Goal: Task Accomplishment & Management: Use online tool/utility

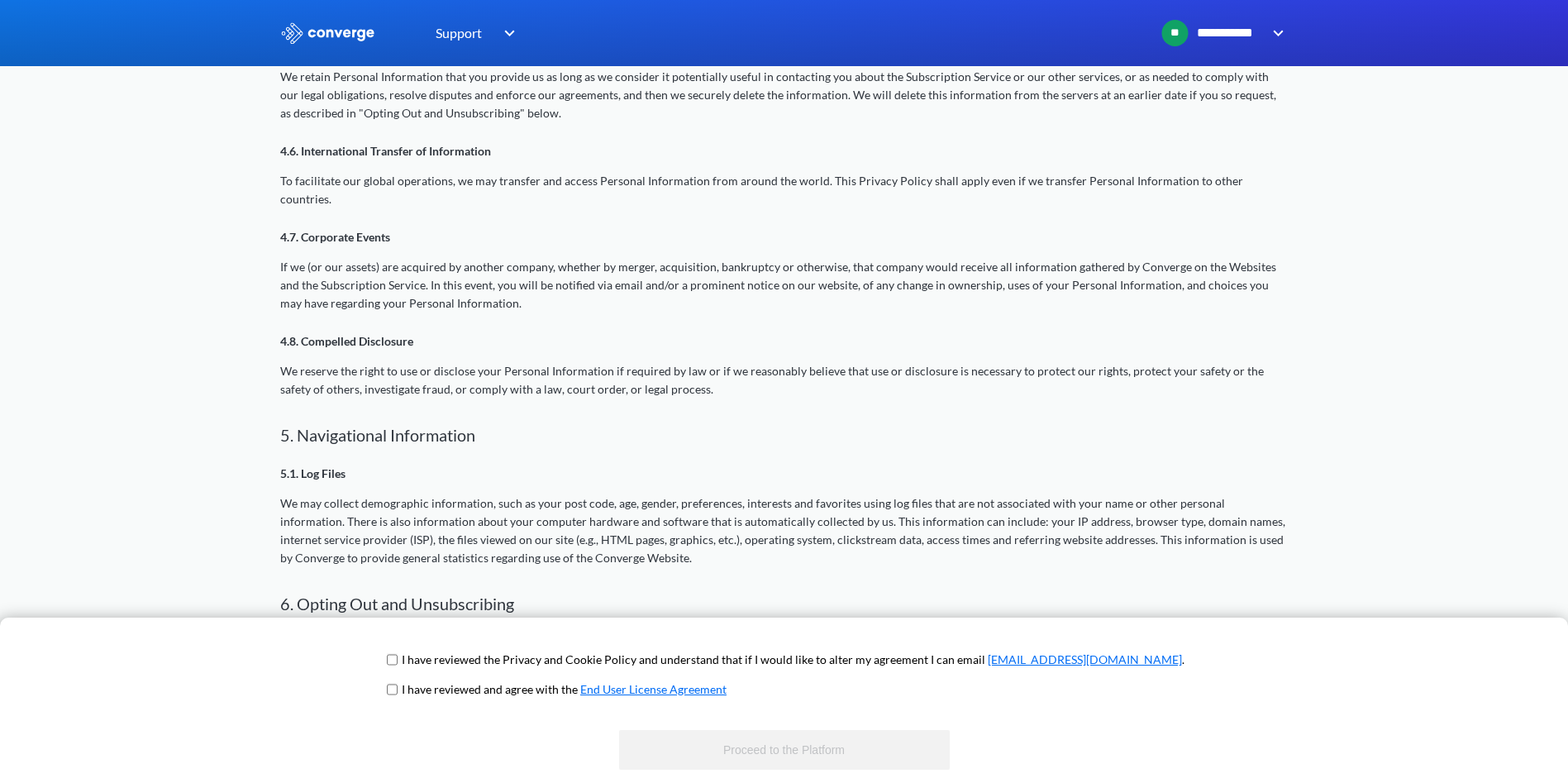
scroll to position [1884, 0]
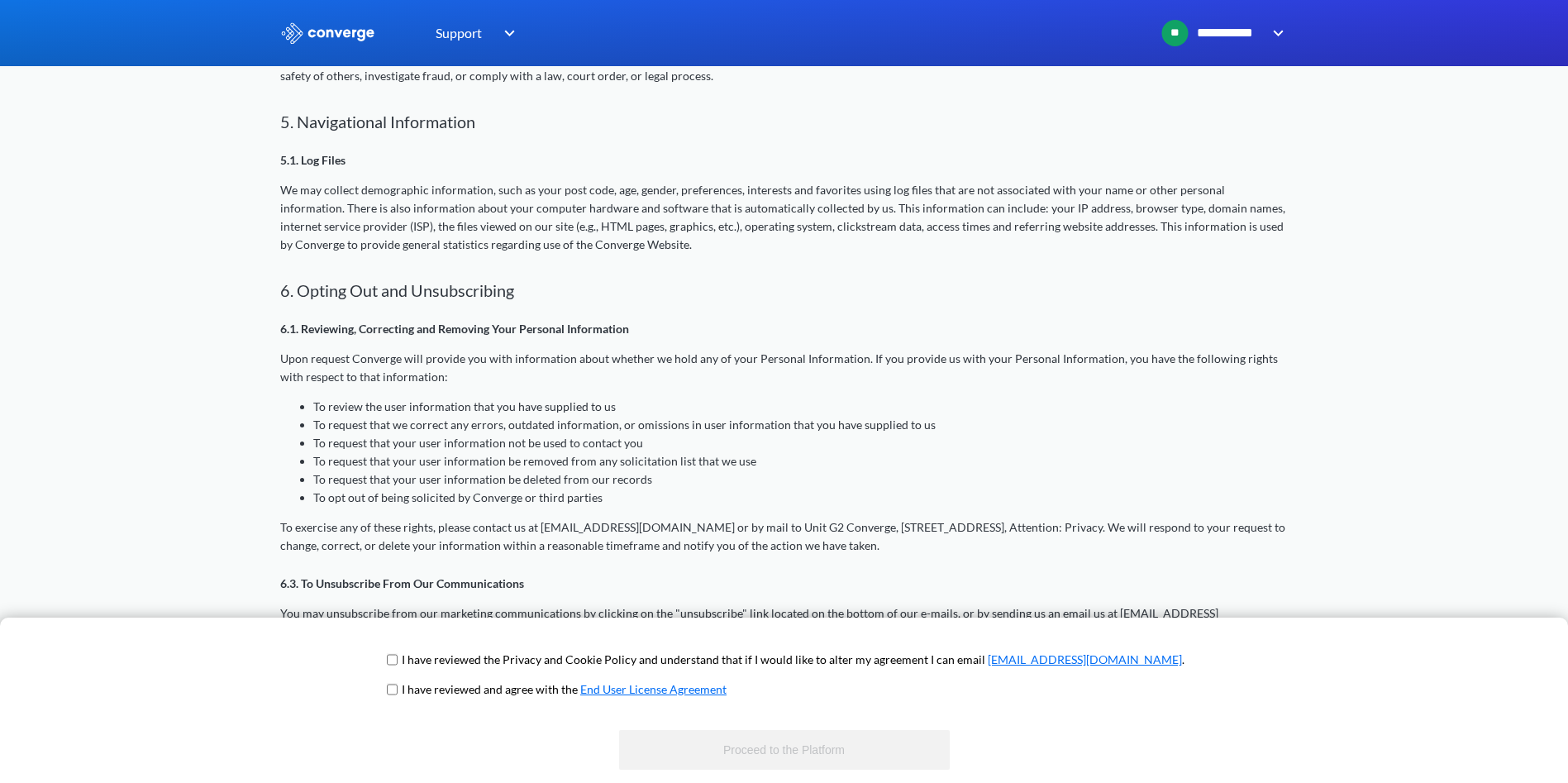
click at [398, 663] on input "checkbox" at bounding box center [392, 659] width 11 height 13
checkbox input "true"
click at [398, 689] on input "checkbox" at bounding box center [392, 689] width 11 height 13
checkbox input "true"
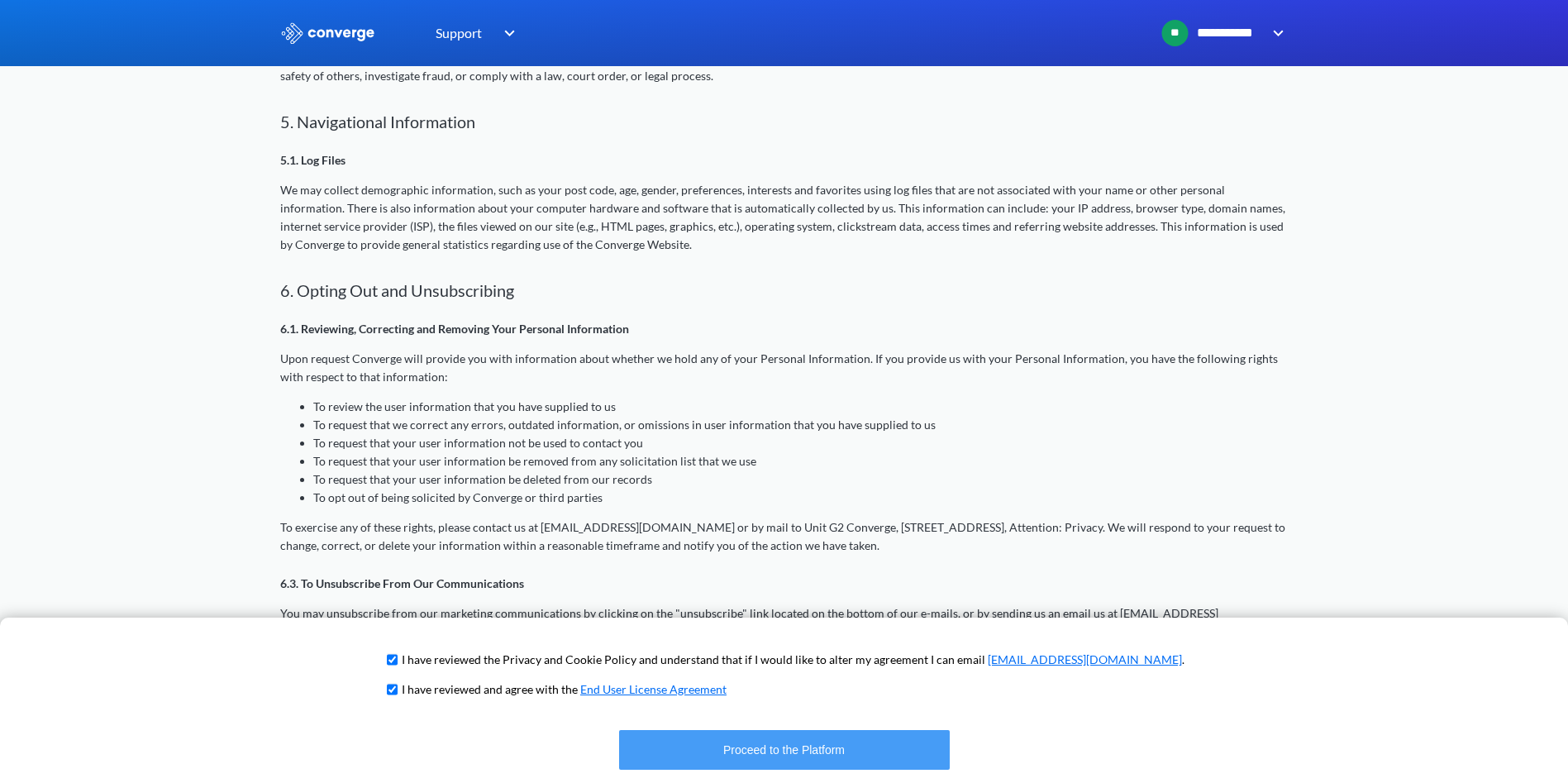
click at [740, 758] on button "Proceed to the Platform" at bounding box center [785, 749] width 331 height 40
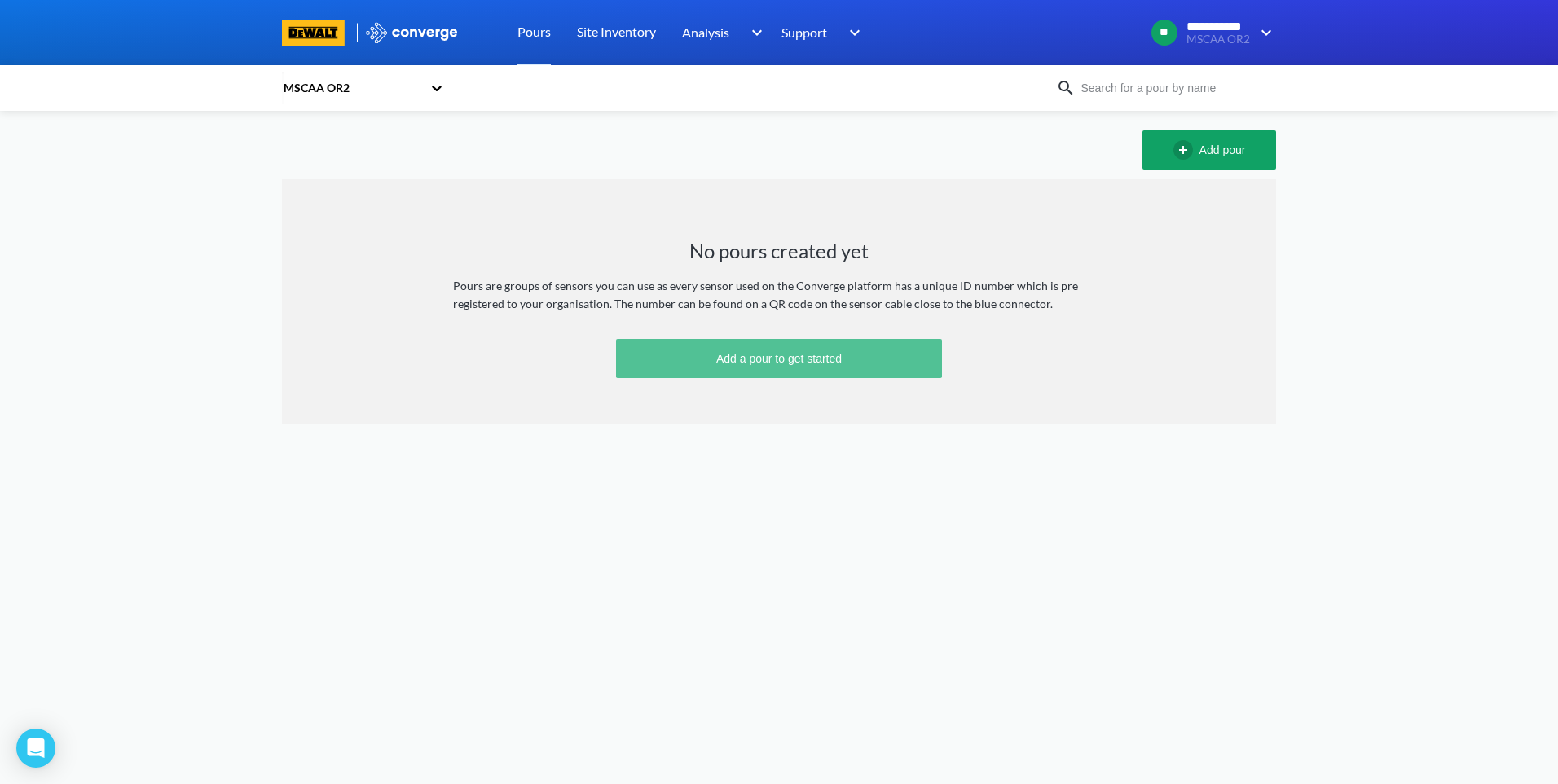
click at [845, 365] on button "Add a pour to get started" at bounding box center [779, 358] width 326 height 39
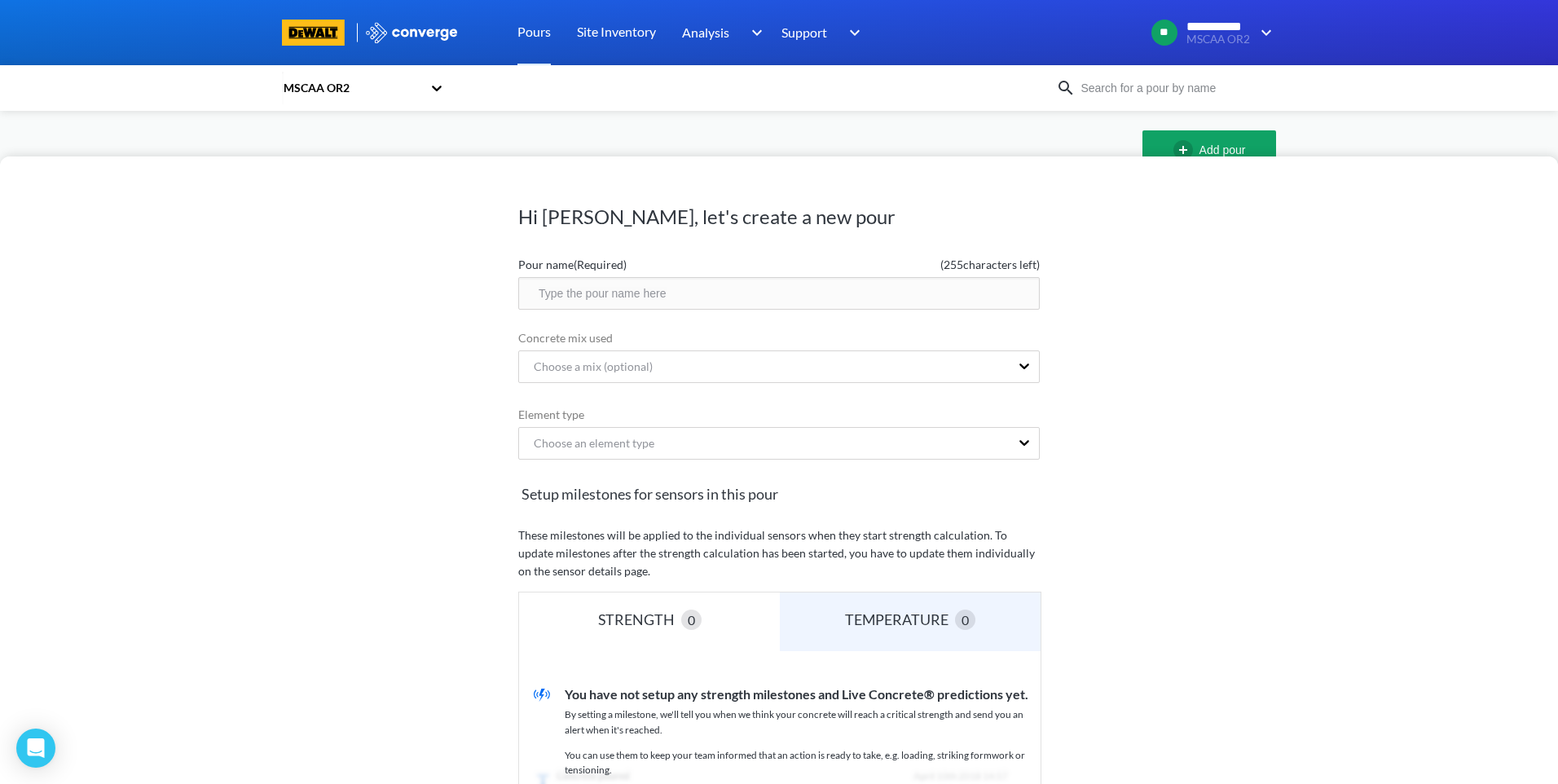
click at [680, 293] on input "text" at bounding box center [779, 293] width 522 height 32
type input "Pre-Pour Calibration OR2"
click at [1019, 376] on div at bounding box center [1024, 366] width 29 height 31
click at [825, 370] on div "Choose a mix (optional)" at bounding box center [764, 366] width 490 height 31
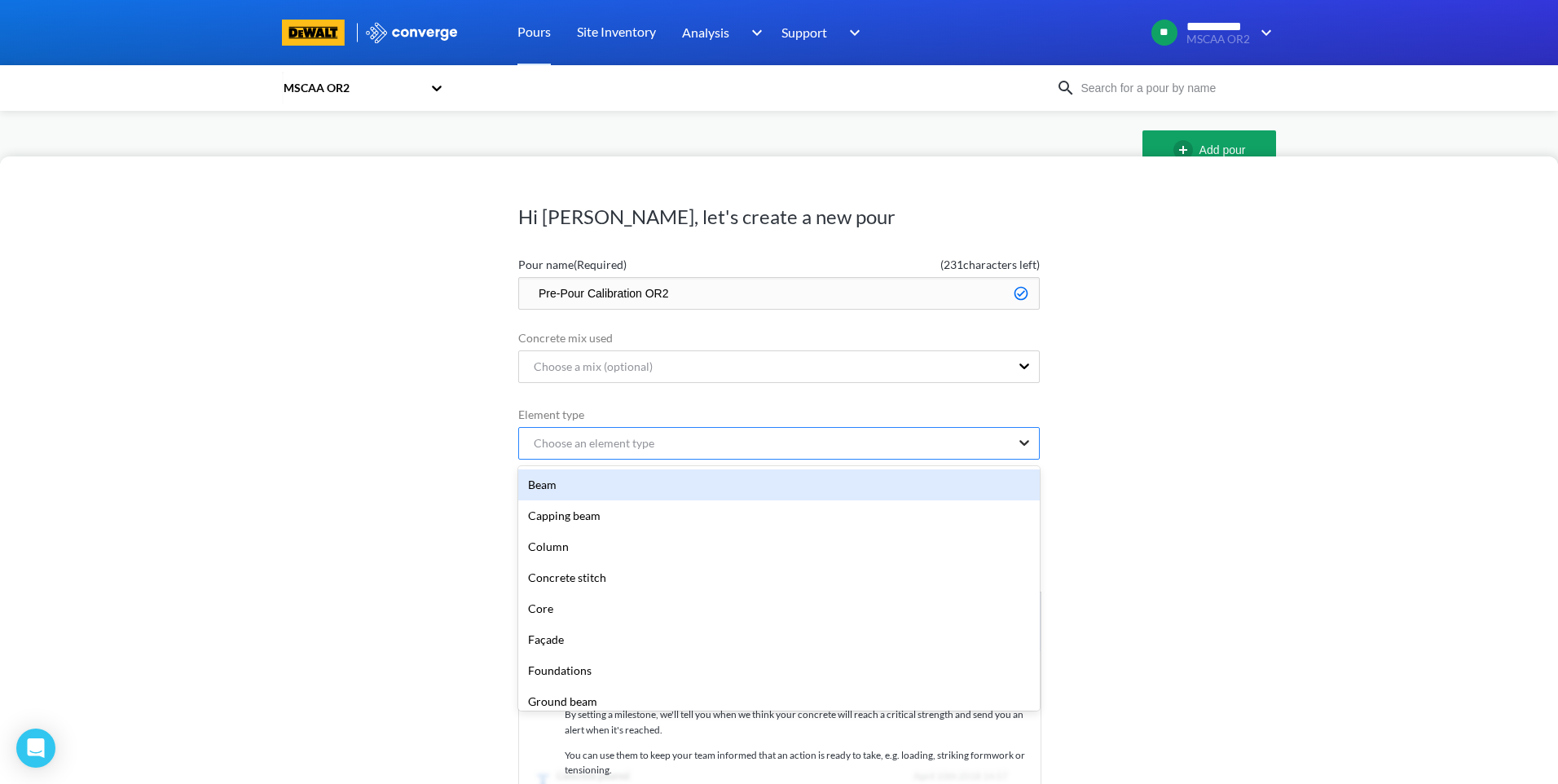
click at [1017, 445] on icon at bounding box center [1025, 442] width 17 height 17
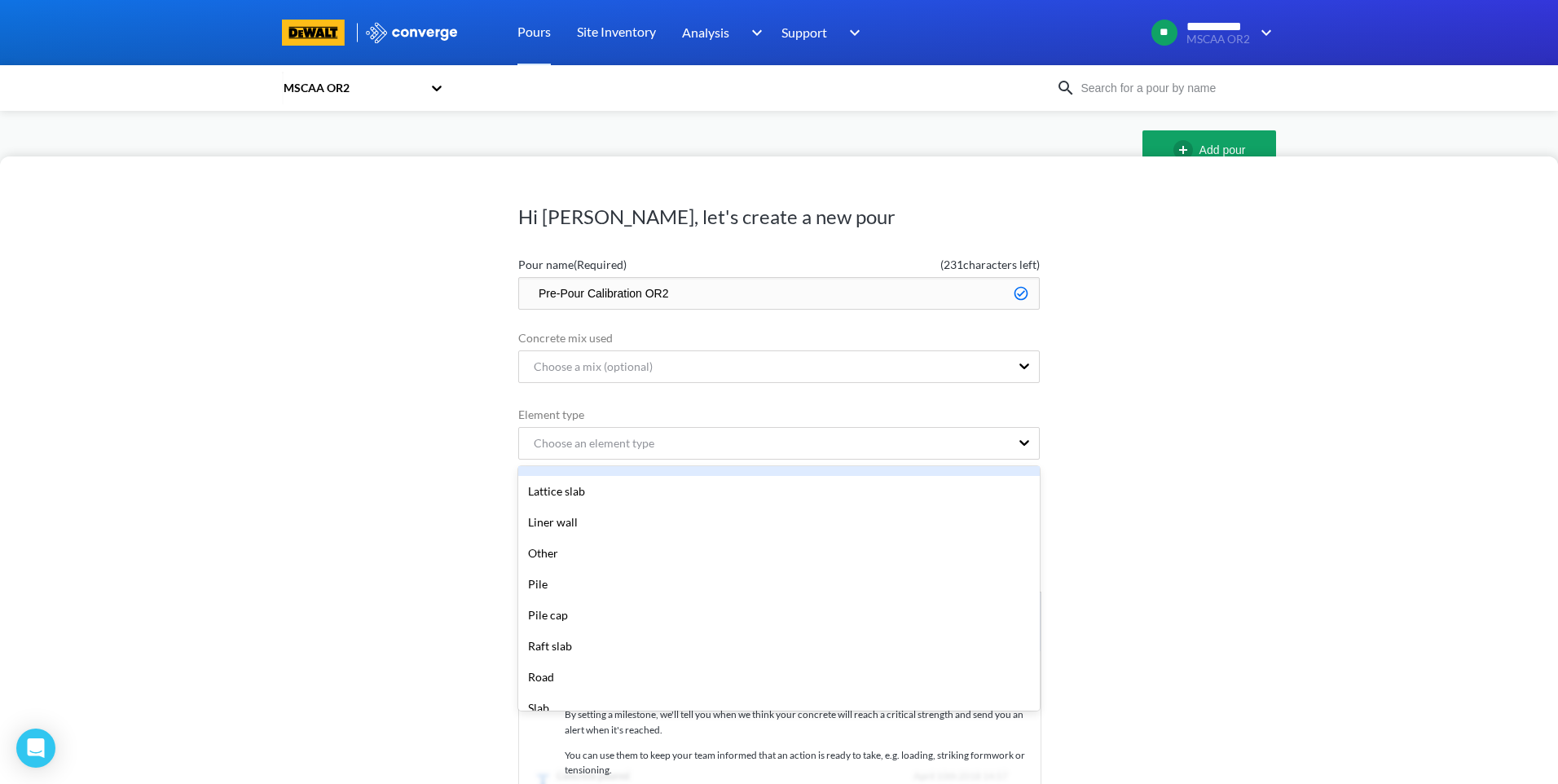
scroll to position [245, 0]
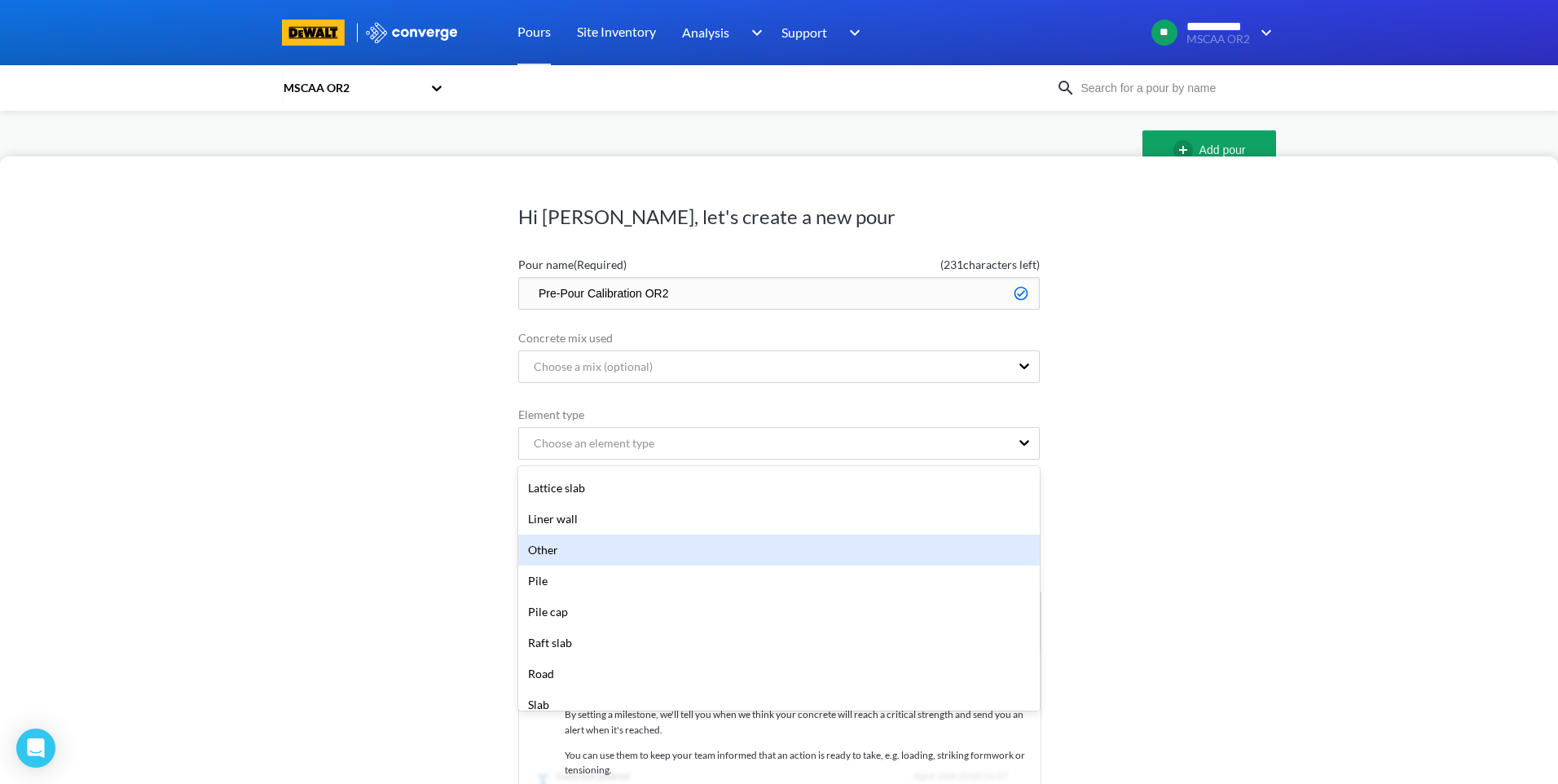
click at [605, 554] on div "Other" at bounding box center [779, 549] width 522 height 31
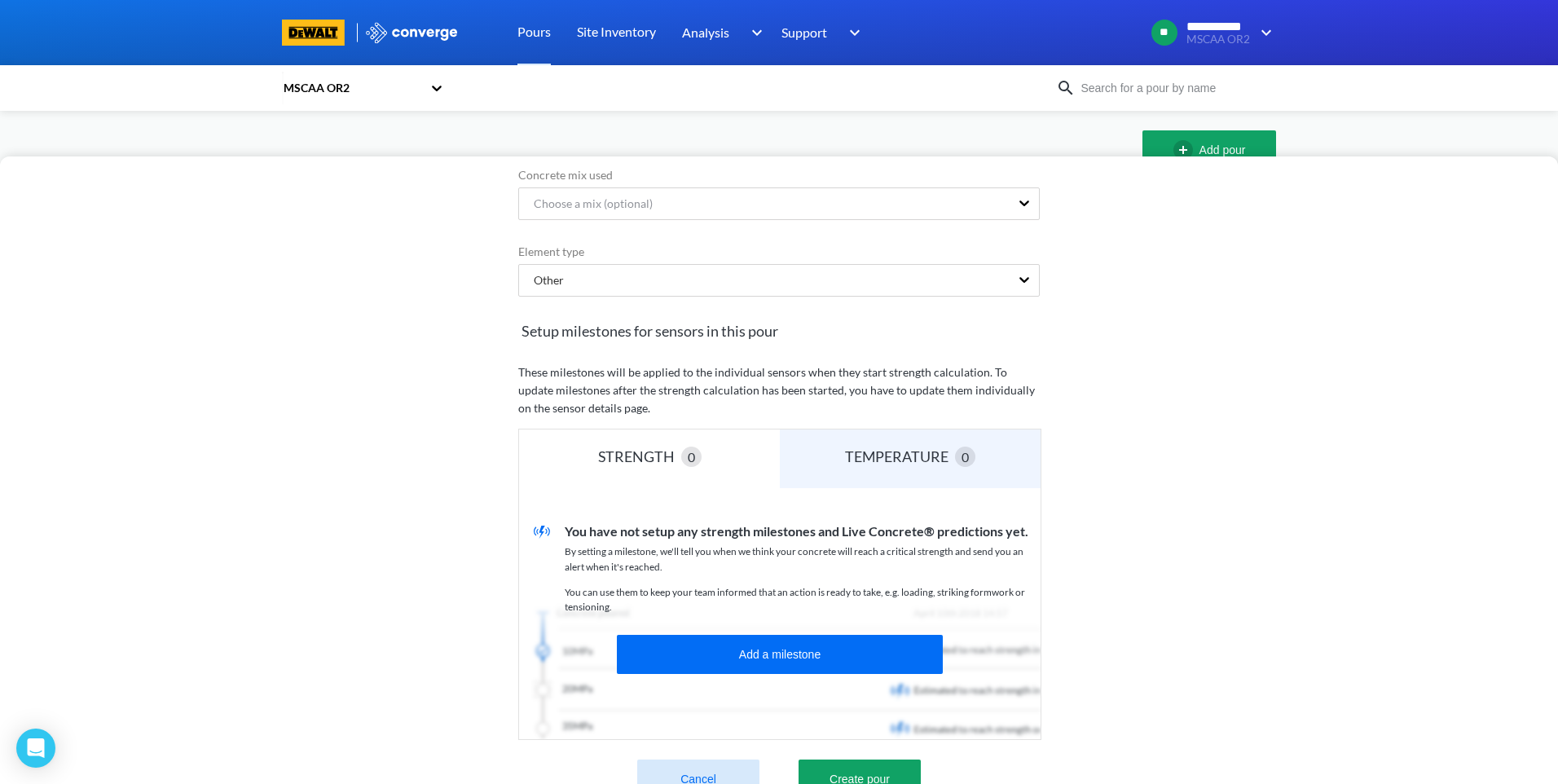
scroll to position [214, 0]
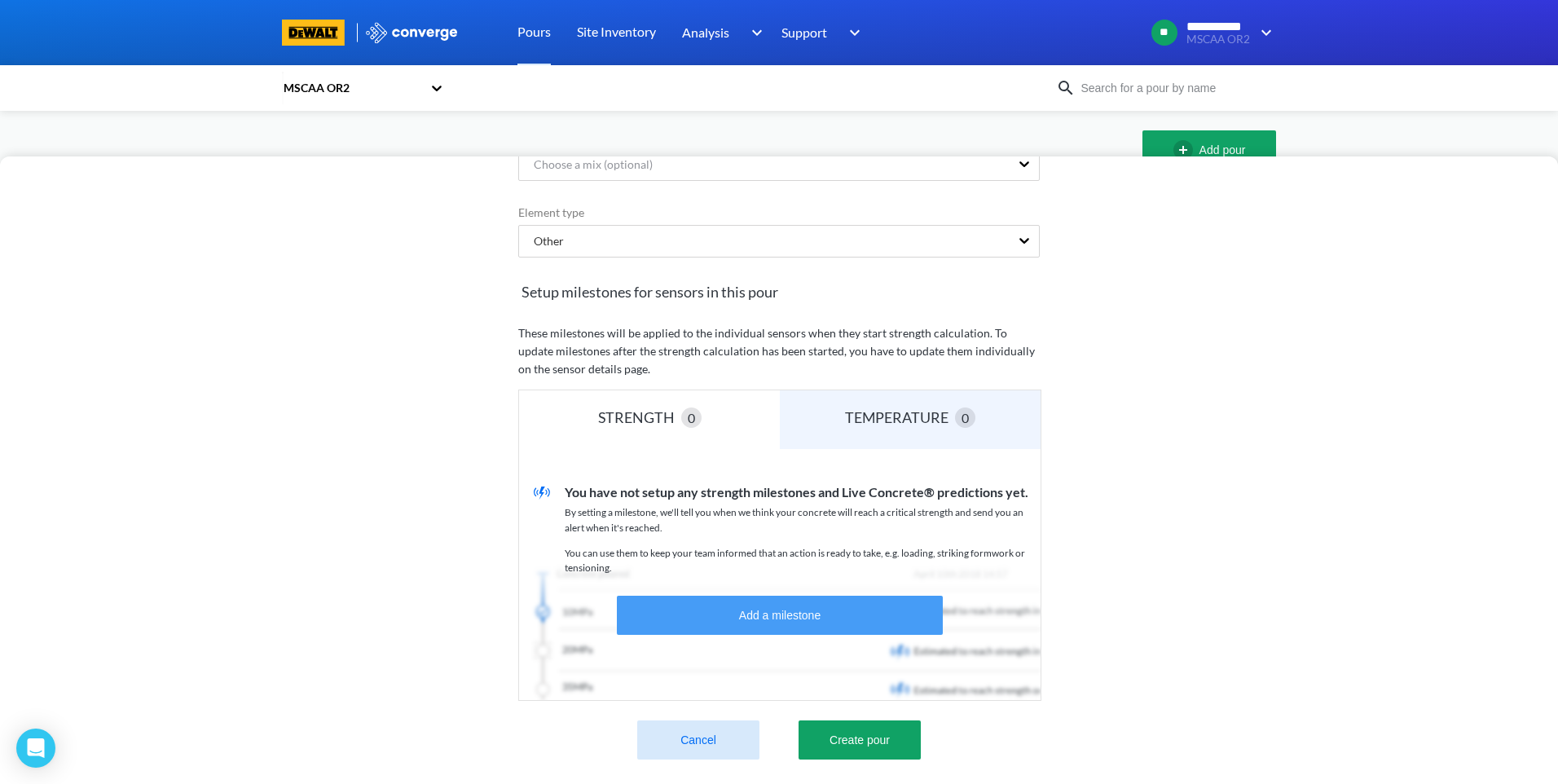
click at [776, 600] on button "Add a milestone" at bounding box center [780, 615] width 326 height 39
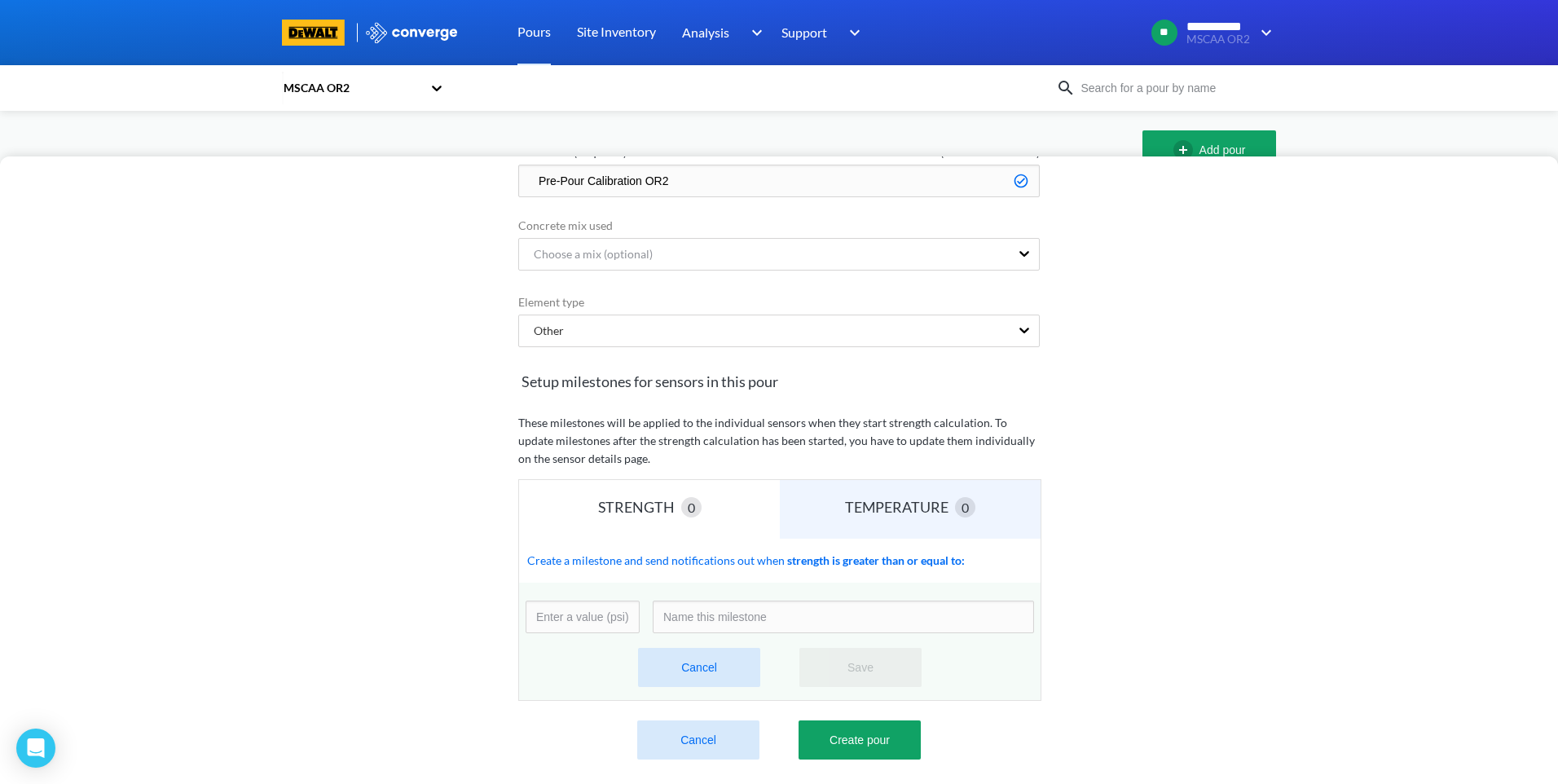
click at [568, 613] on input "number" at bounding box center [582, 617] width 114 height 32
type input "5000"
click at [770, 614] on input at bounding box center [843, 617] width 382 height 32
type input "Pre-Pour"
click at [882, 659] on button "Save" at bounding box center [860, 667] width 122 height 39
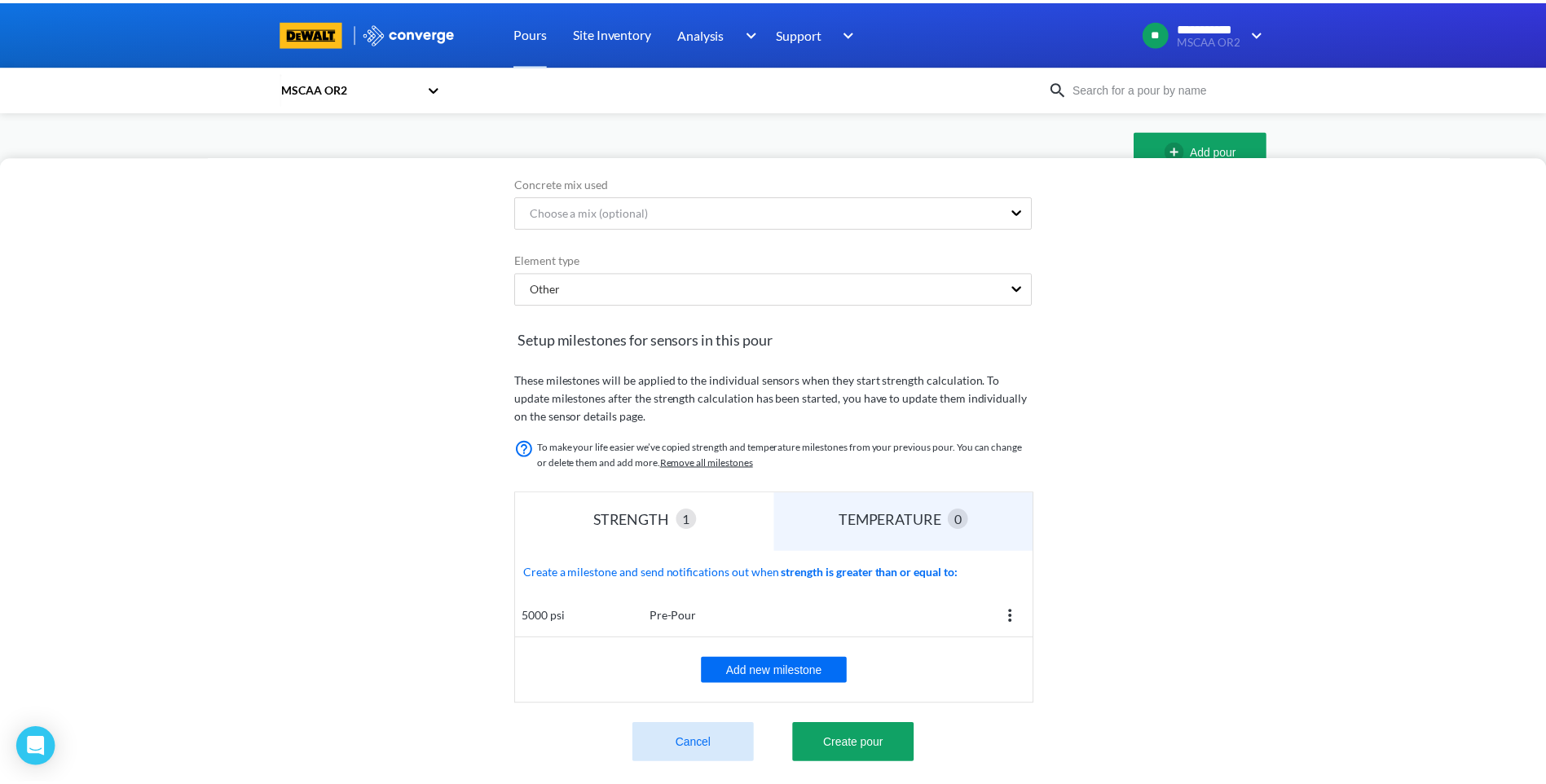
scroll to position [170, 0]
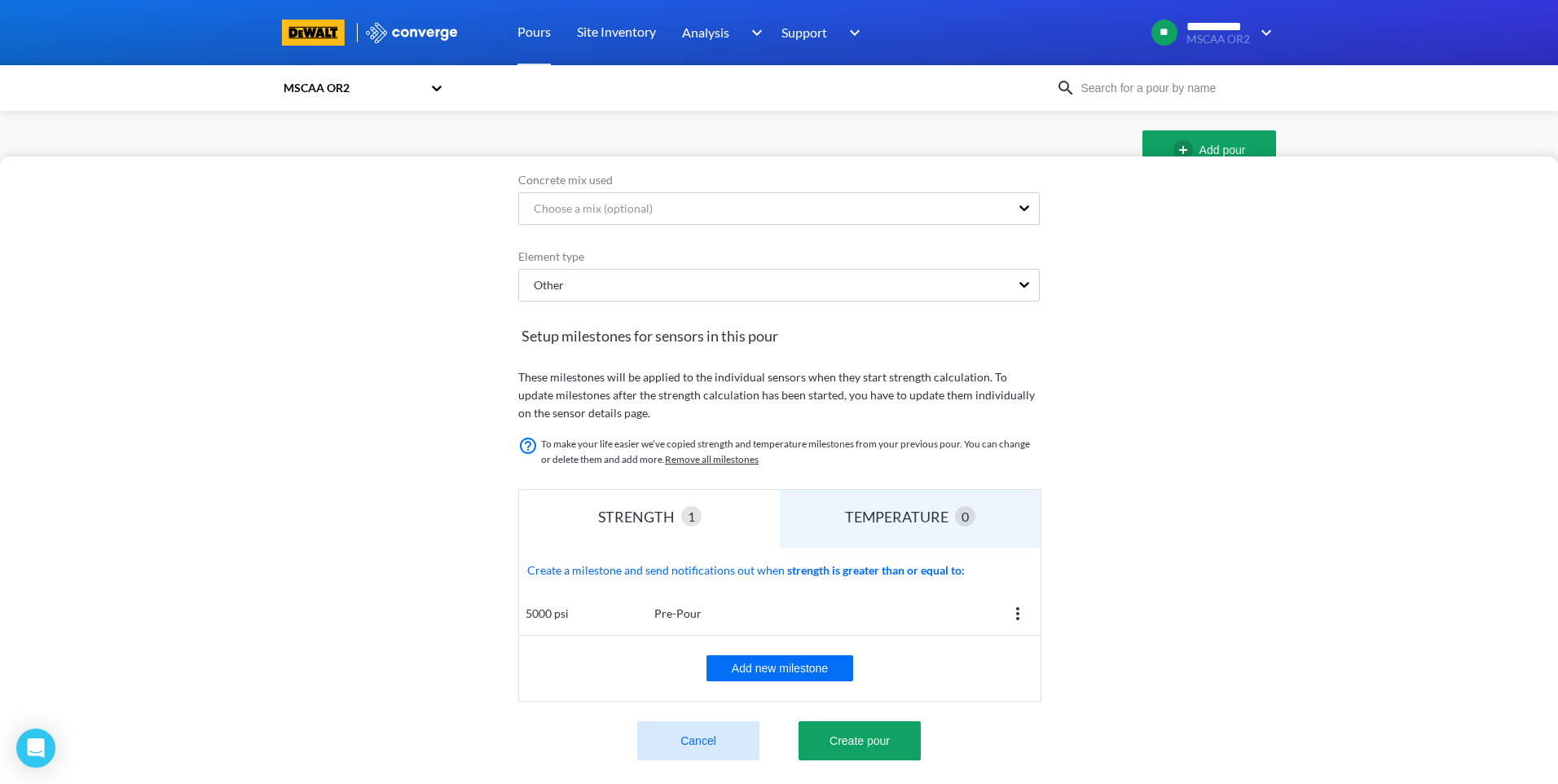
click at [1017, 603] on img at bounding box center [1018, 613] width 19 height 19
click at [1118, 614] on div "Hi Cory, let's create a new pour Pour name (Required) ( 231 characters left) Pr…" at bounding box center [779, 469] width 1558 height 627
click at [850, 730] on button "Create pour" at bounding box center [859, 740] width 122 height 39
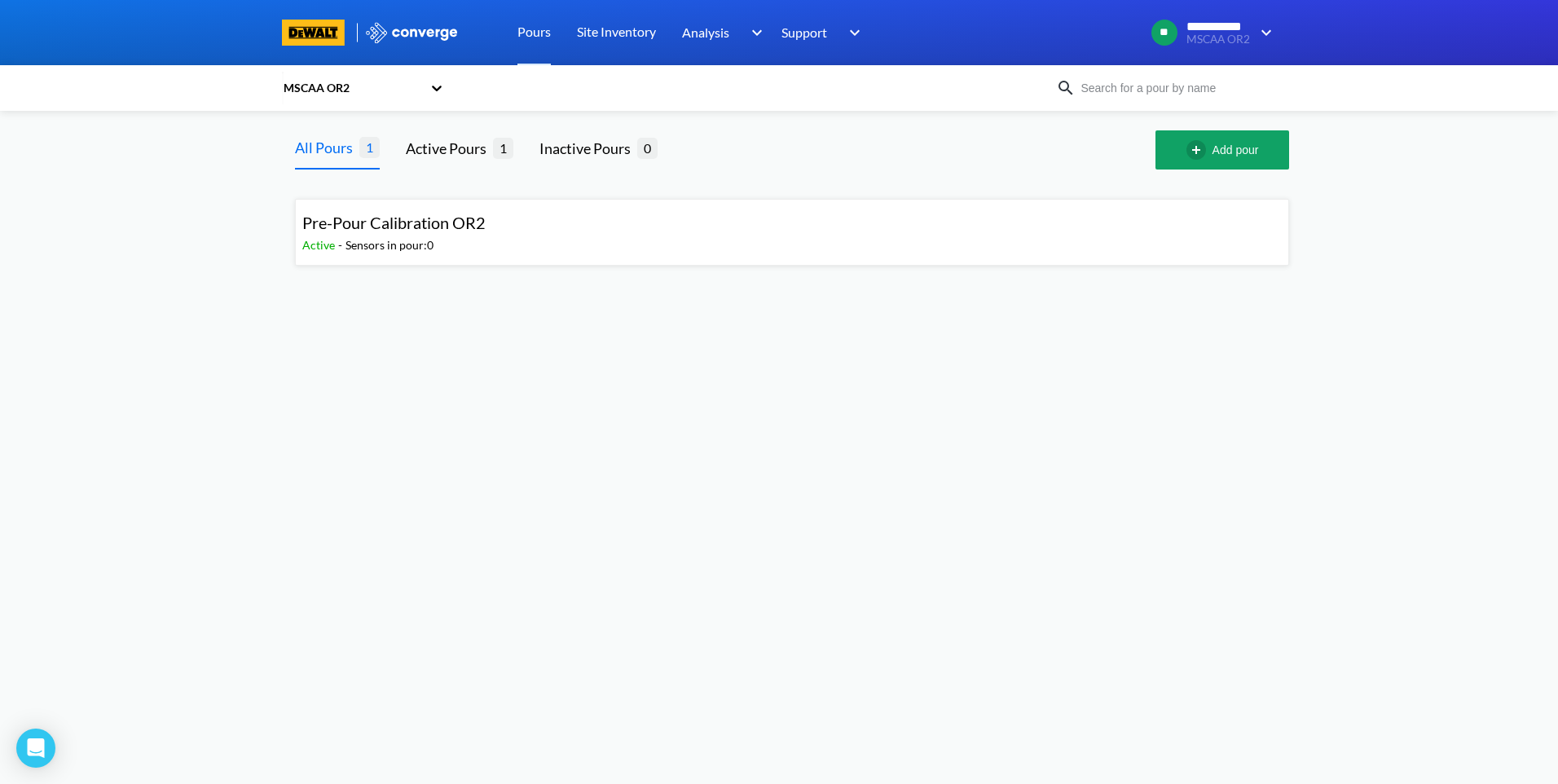
click at [415, 242] on div "Sensors in pour: 0" at bounding box center [390, 245] width 88 height 18
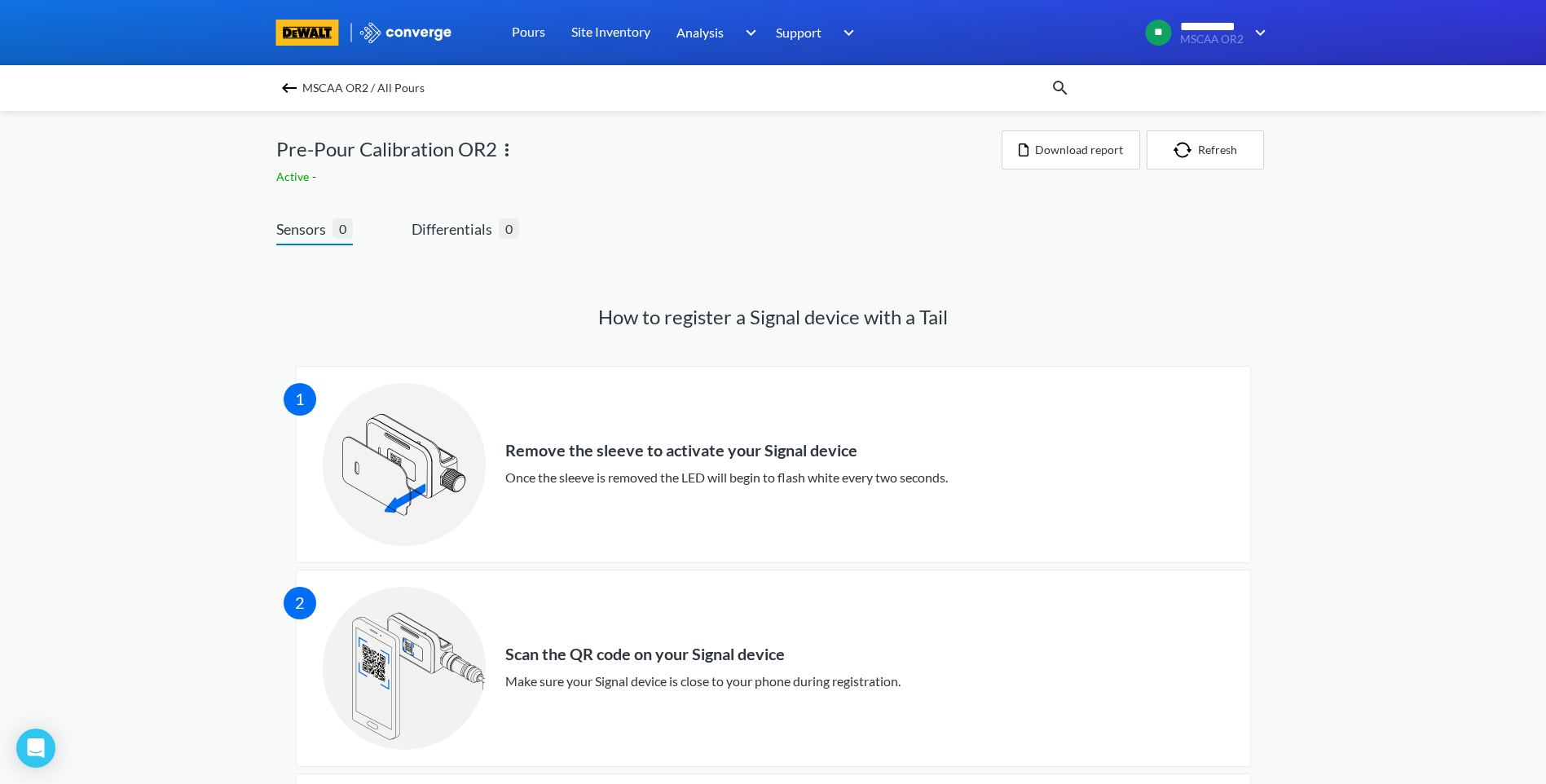
click at [299, 93] on img at bounding box center [290, 88] width 19 height 19
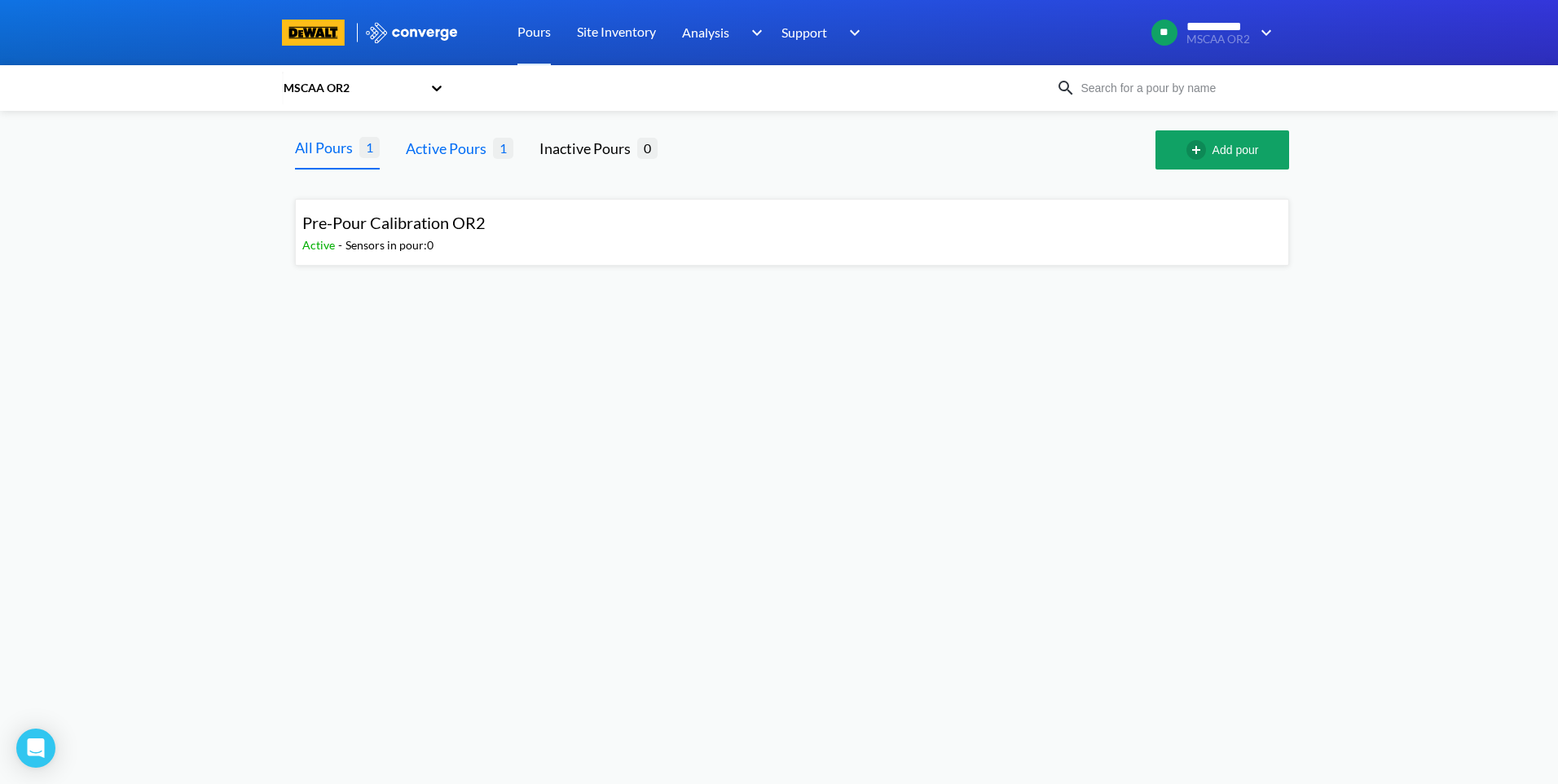
click at [469, 154] on div "Active Pours" at bounding box center [449, 148] width 87 height 23
click at [504, 155] on span "1" at bounding box center [503, 146] width 20 height 20
click at [467, 215] on span "Pre-Pour Calibration OR2" at bounding box center [394, 222] width 183 height 19
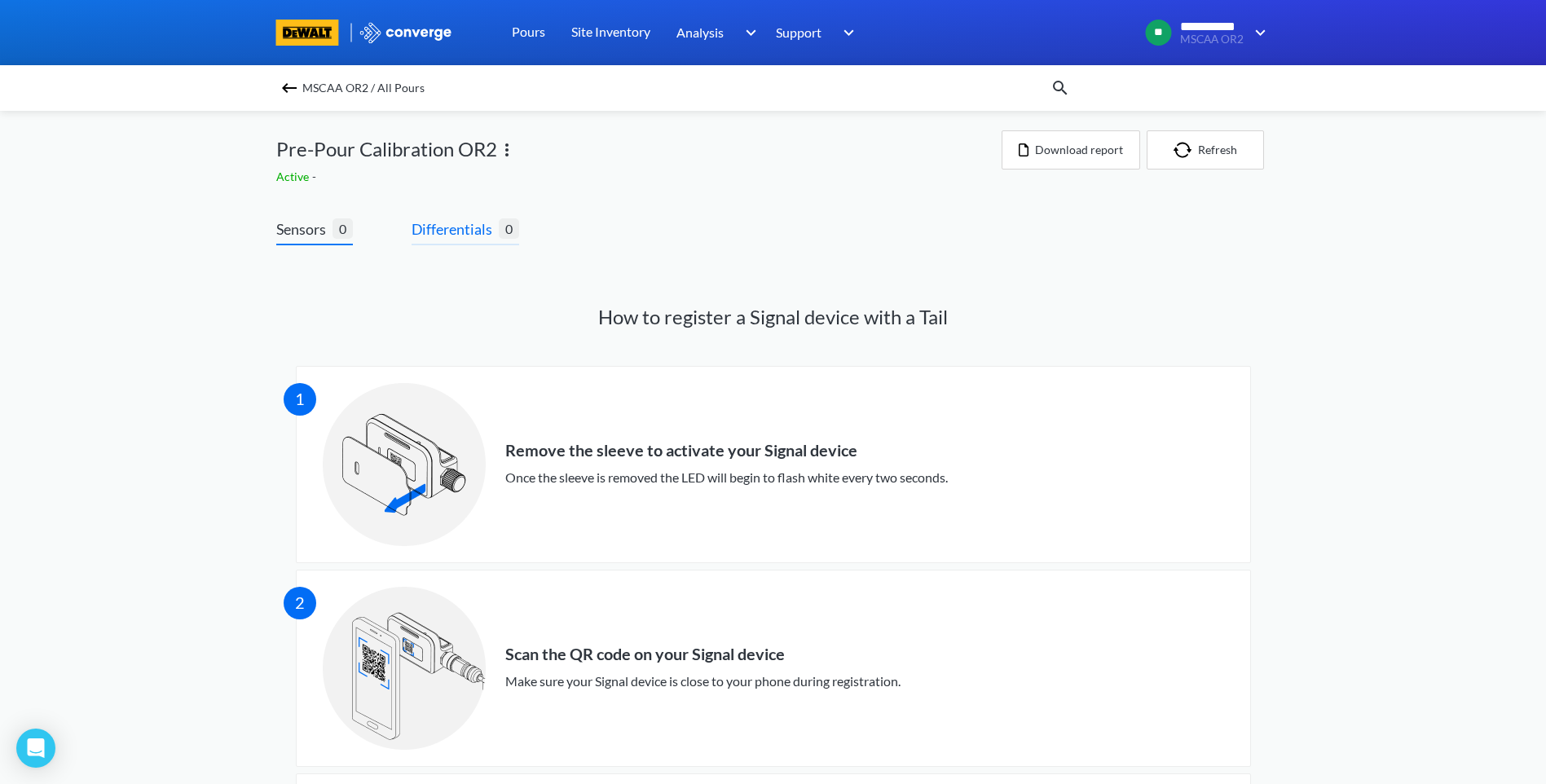
click at [422, 242] on span "Differentials 0" at bounding box center [465, 232] width 108 height 28
click at [304, 81] on div "MSCAA OR2 / All Pours" at bounding box center [663, 88] width 775 height 23
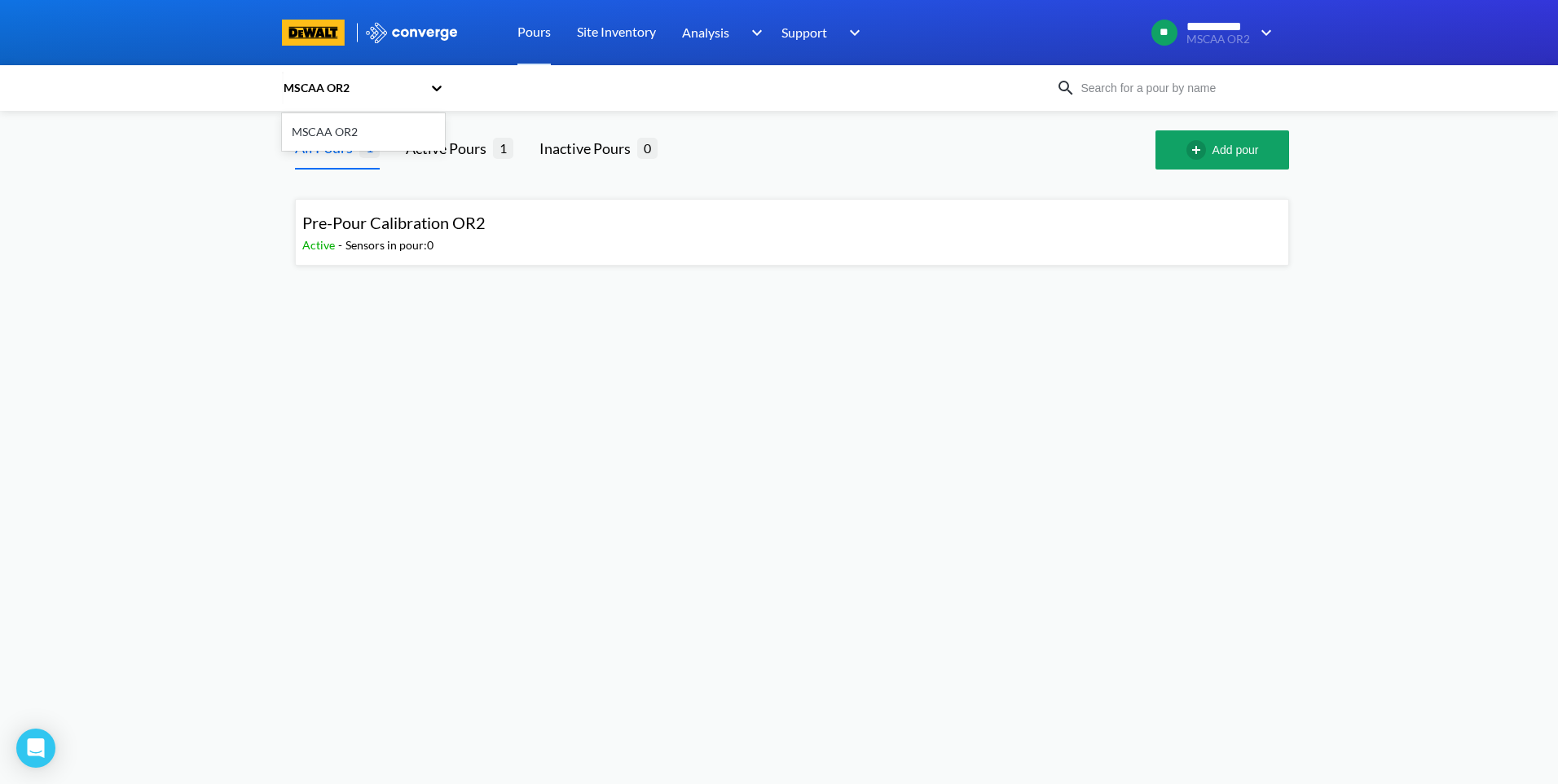
click at [431, 86] on icon at bounding box center [437, 88] width 17 height 17
click at [385, 136] on div "MSCAA OR2" at bounding box center [363, 132] width 163 height 31
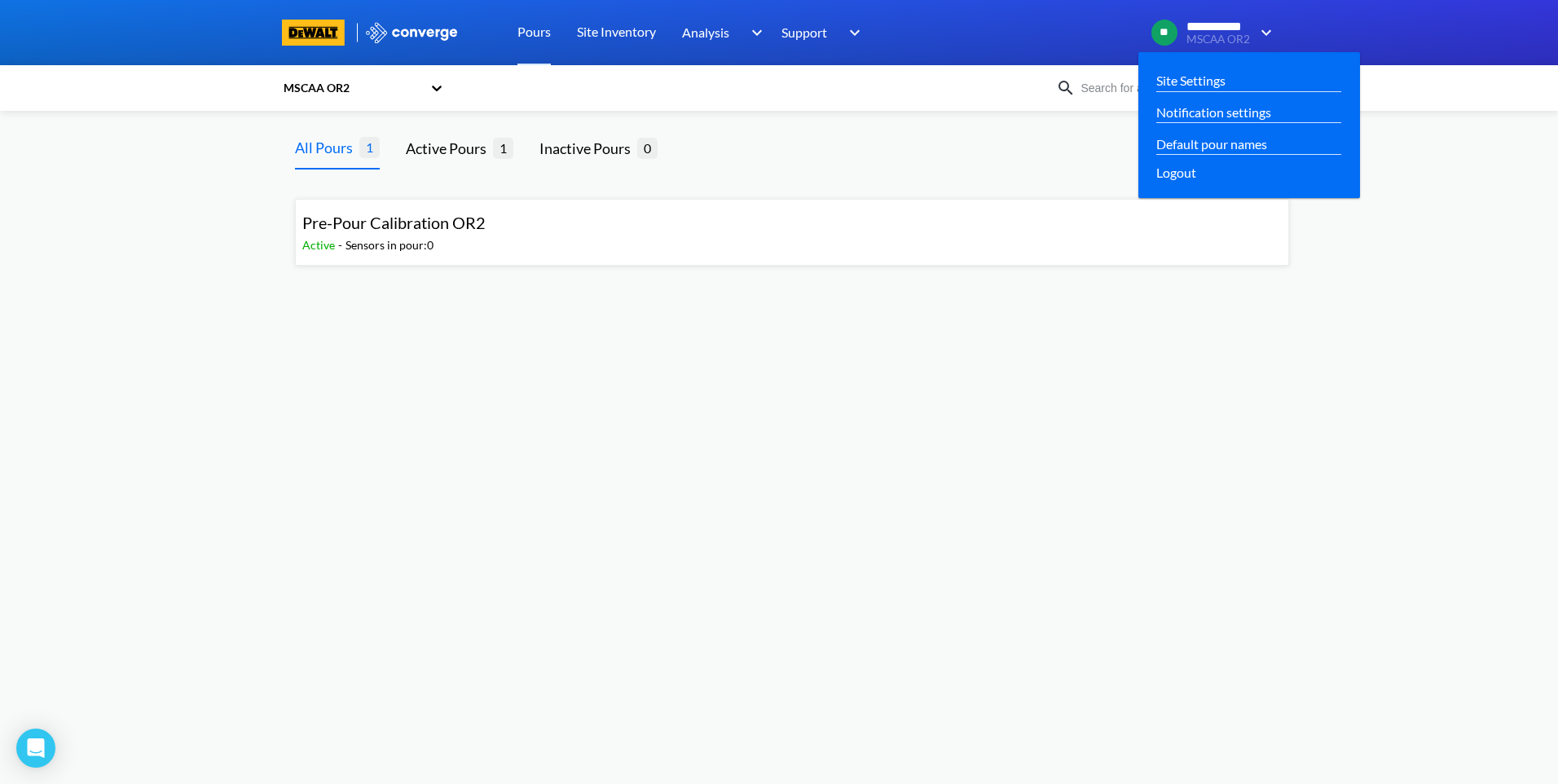
click at [1255, 30] on img at bounding box center [1263, 32] width 26 height 19
click at [1190, 141] on link "Default pour names" at bounding box center [1211, 143] width 111 height 20
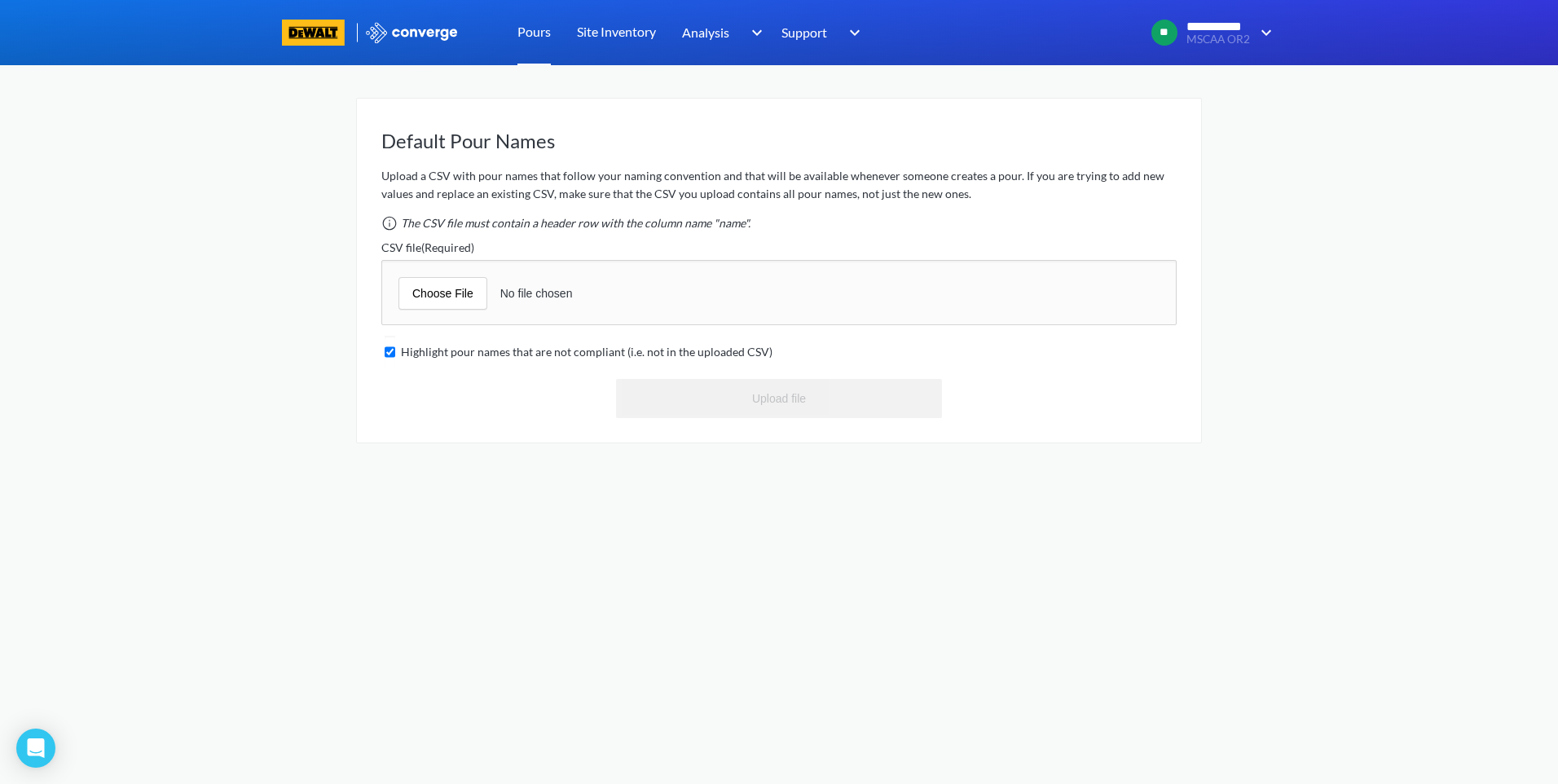
click at [536, 34] on link "Pours" at bounding box center [534, 32] width 33 height 65
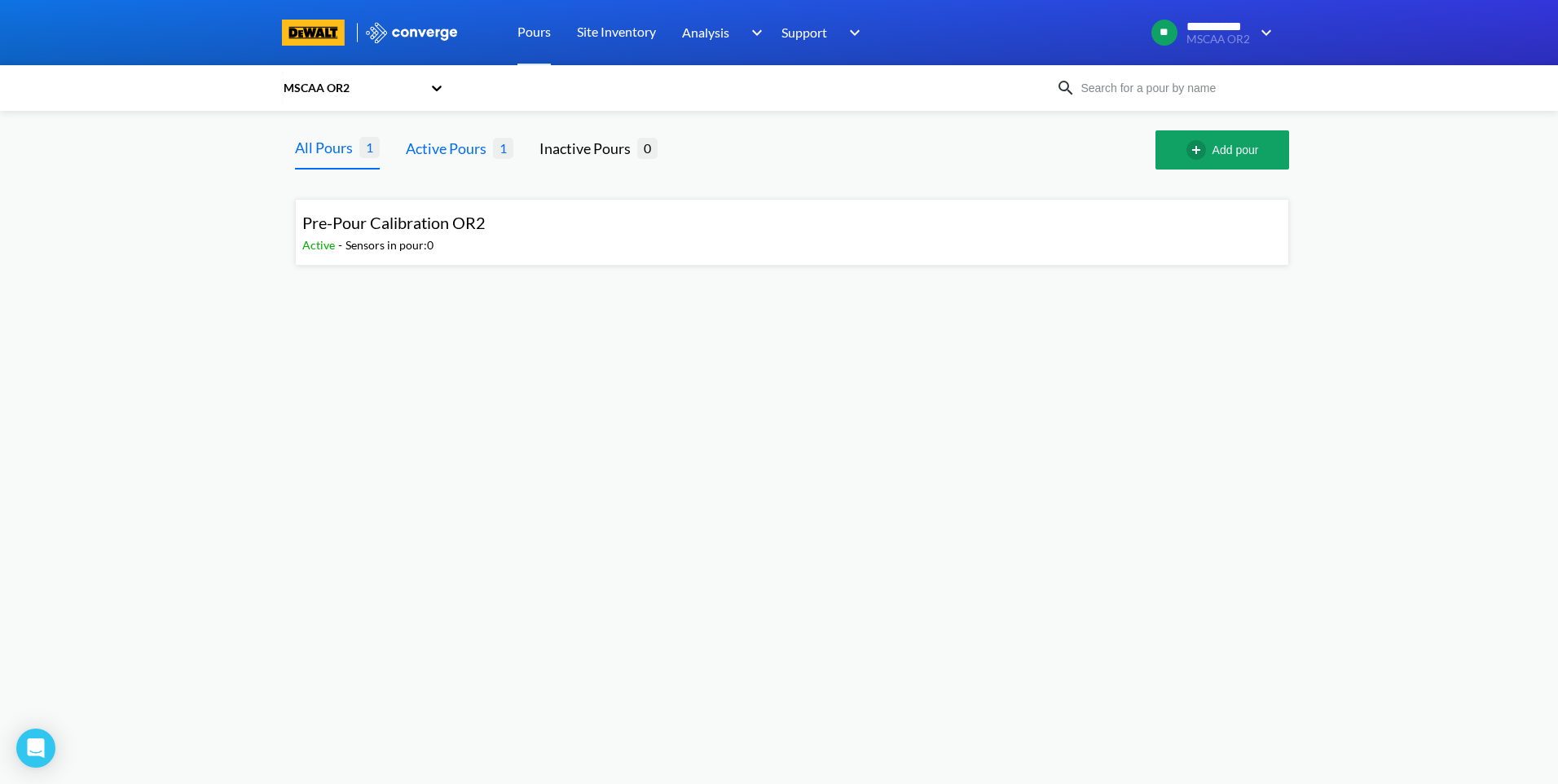
click at [474, 156] on div "Active Pours" at bounding box center [449, 148] width 87 height 23
click at [333, 148] on div "All Pours" at bounding box center [326, 148] width 64 height 23
click at [475, 230] on span "Pre-Pour Calibration OR2" at bounding box center [394, 222] width 183 height 19
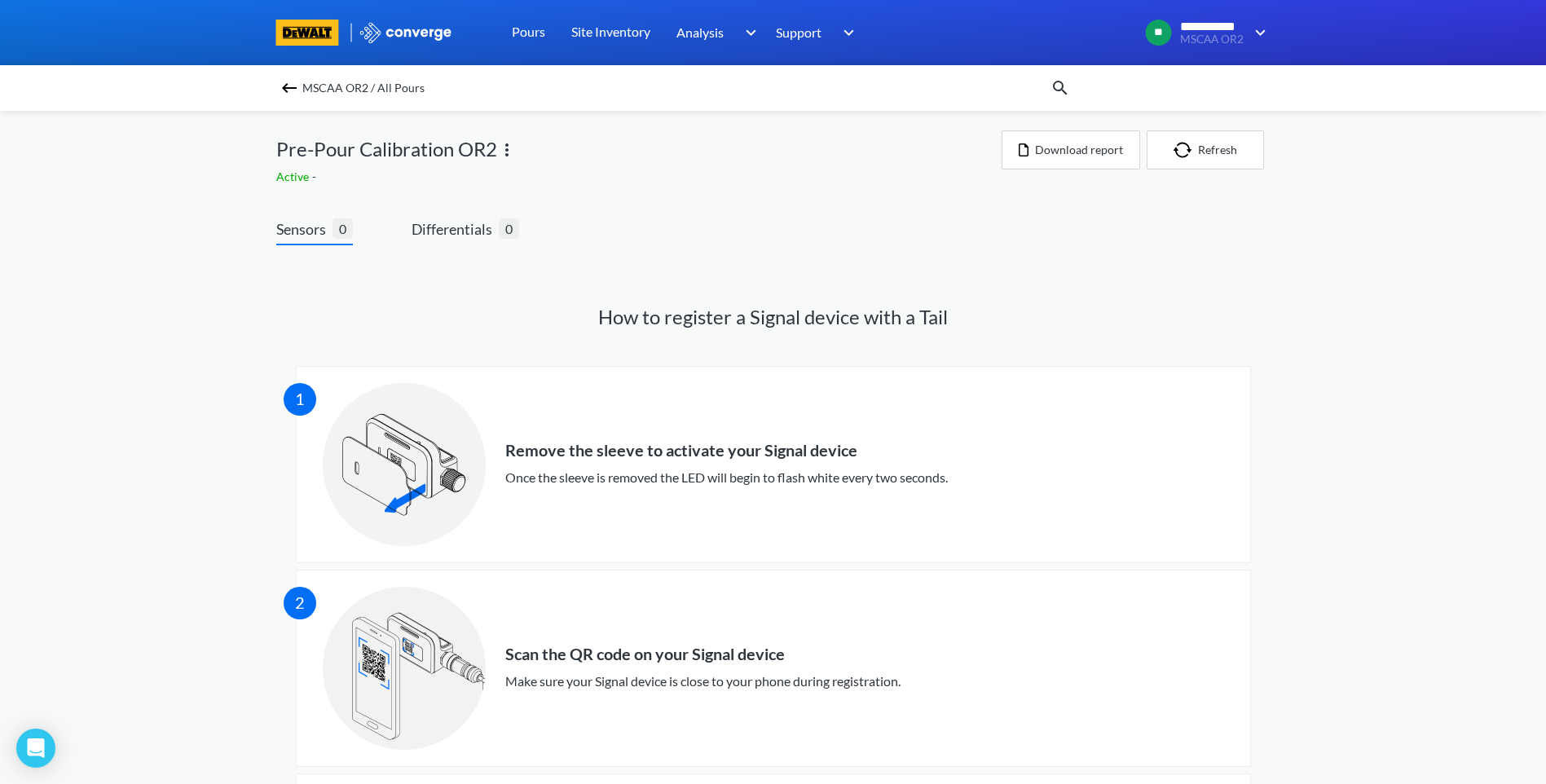
click at [509, 155] on img at bounding box center [507, 150] width 19 height 19
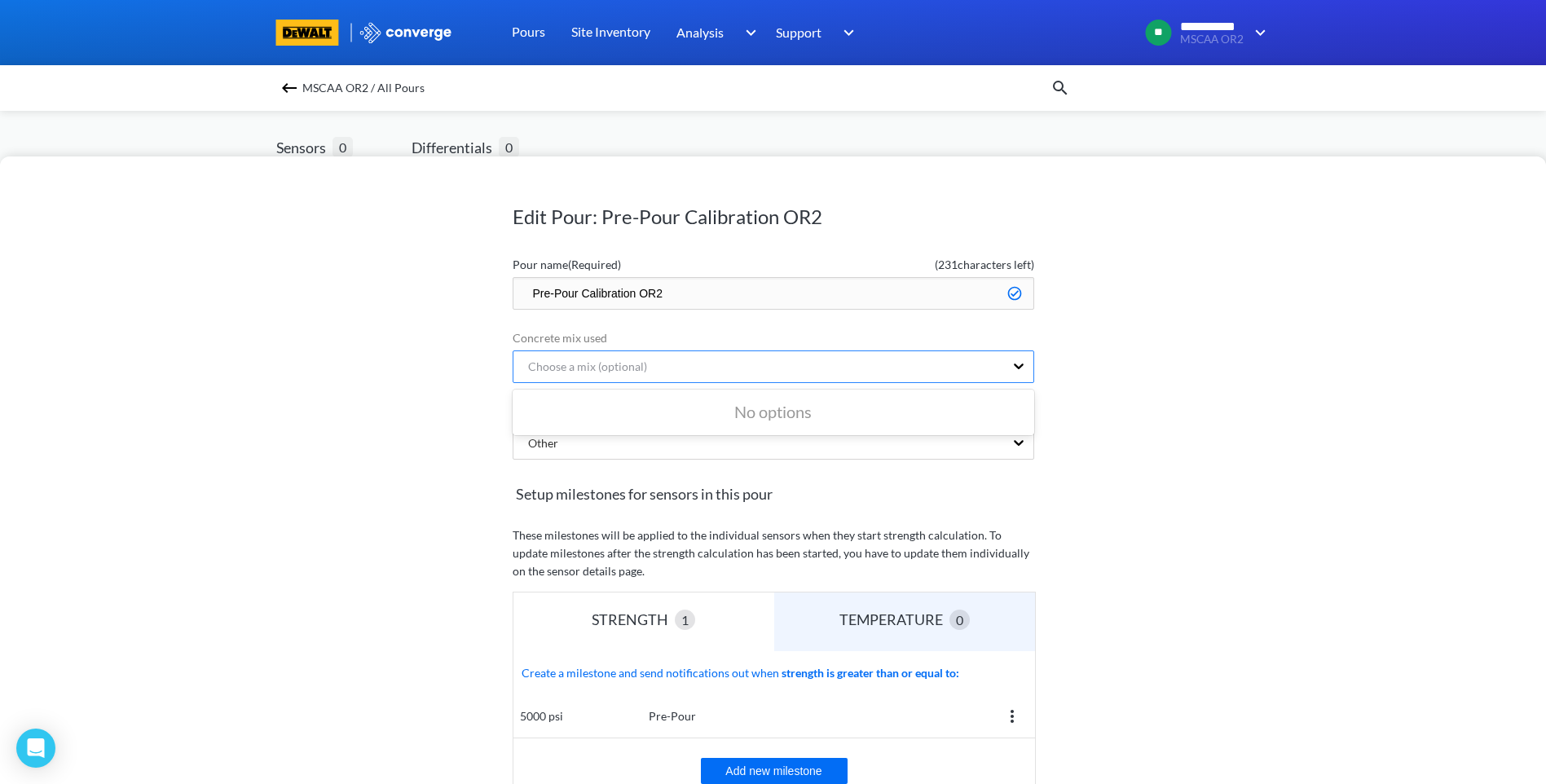
click at [974, 373] on div "Choose a mix (optional)" at bounding box center [758, 366] width 490 height 31
type input "5000"
click at [1192, 503] on div "Edit Pour: Pre-Pour Calibration OR2 Pour name (Required) ( 231 characters left)…" at bounding box center [773, 469] width 1546 height 627
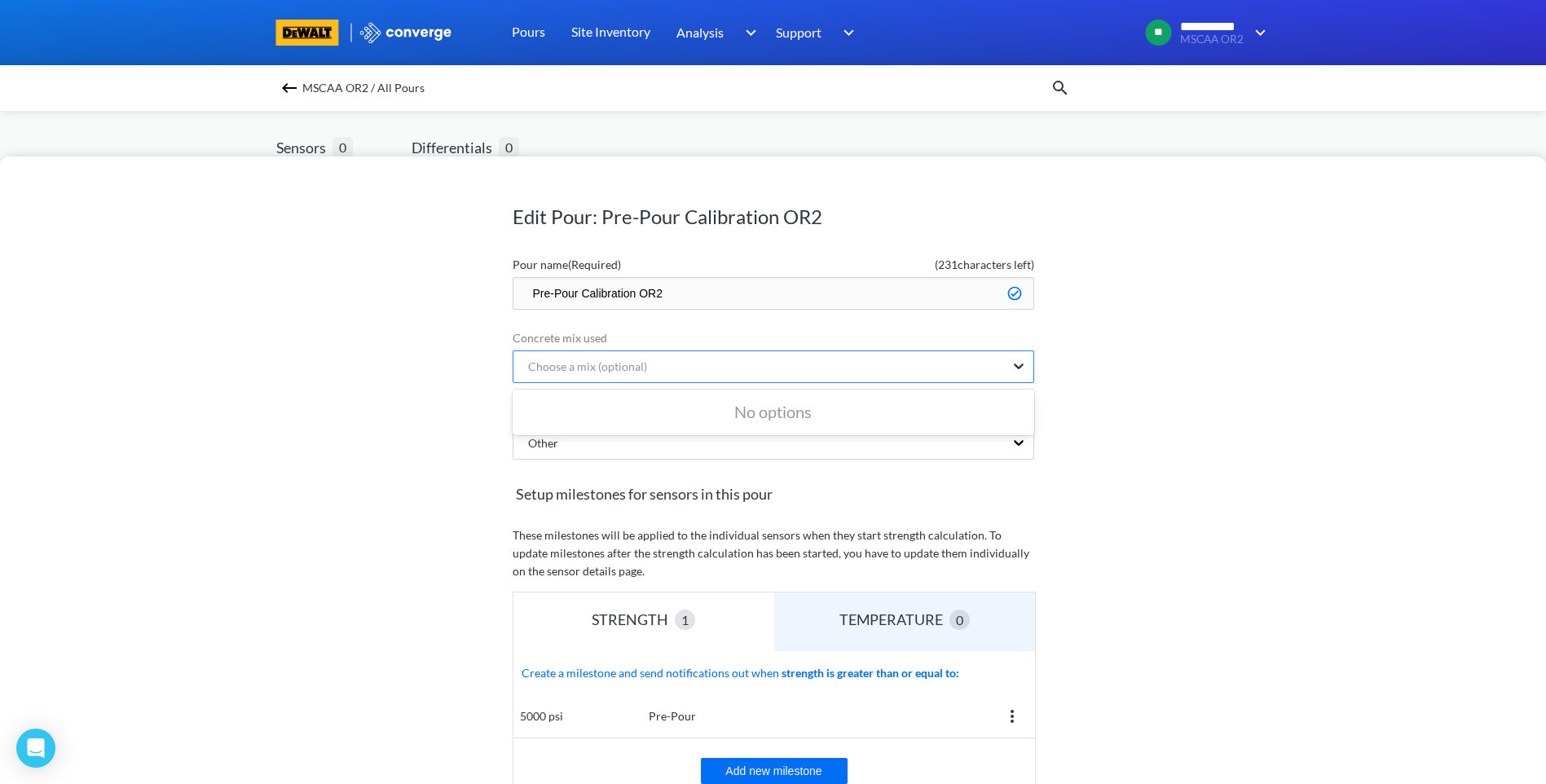
click at [1012, 368] on icon at bounding box center [1019, 366] width 17 height 17
type input "5000psi"
click at [1142, 499] on div "Edit Pour: Pre-Pour Calibration OR2 Pour name (Required) ( 231 characters left)…" at bounding box center [773, 469] width 1546 height 627
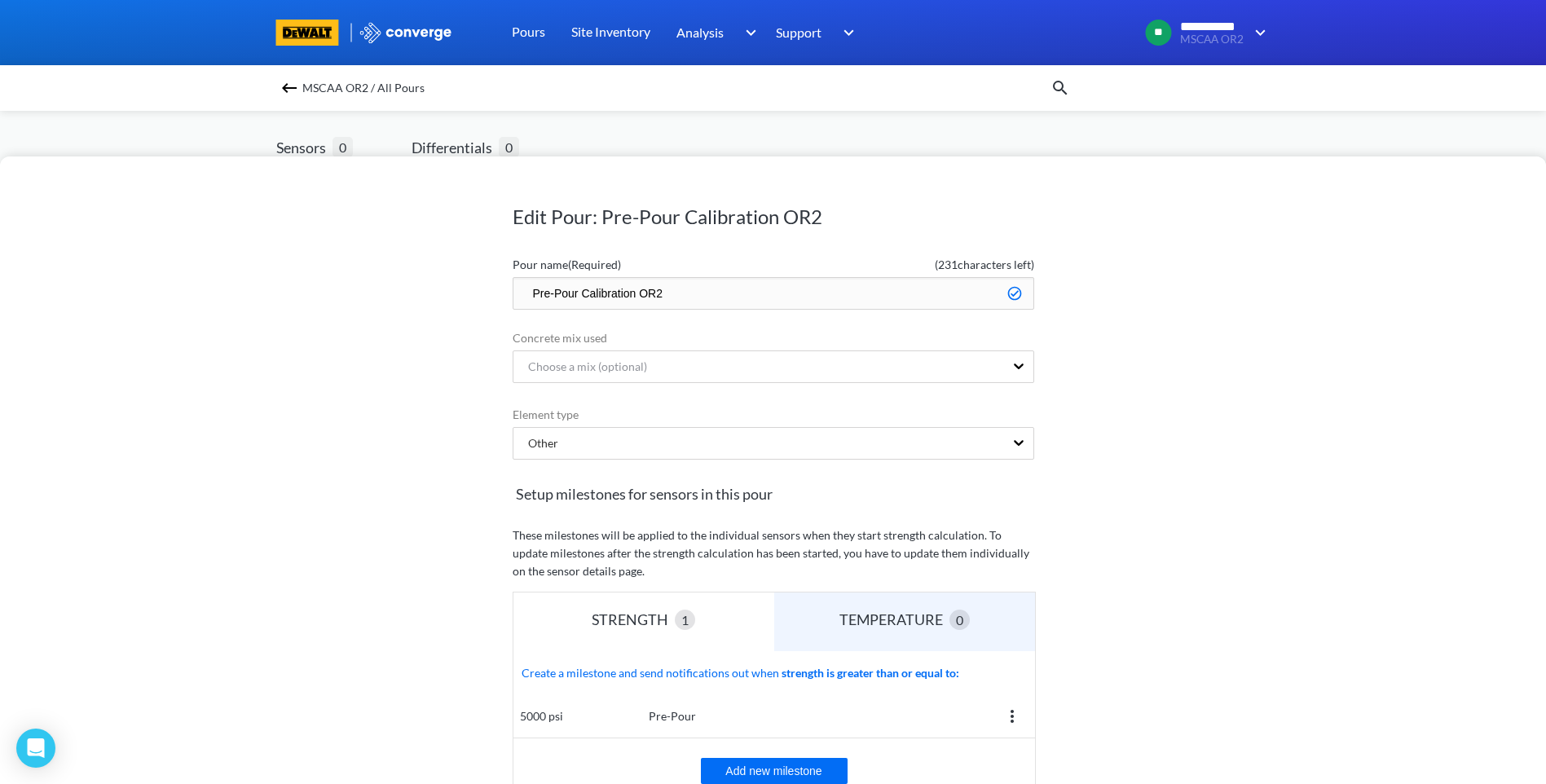
click at [343, 145] on div "Edit Pour: Pre-Pour Calibration OR2 Pour name (Required) ( 231 characters left)…" at bounding box center [773, 392] width 1546 height 784
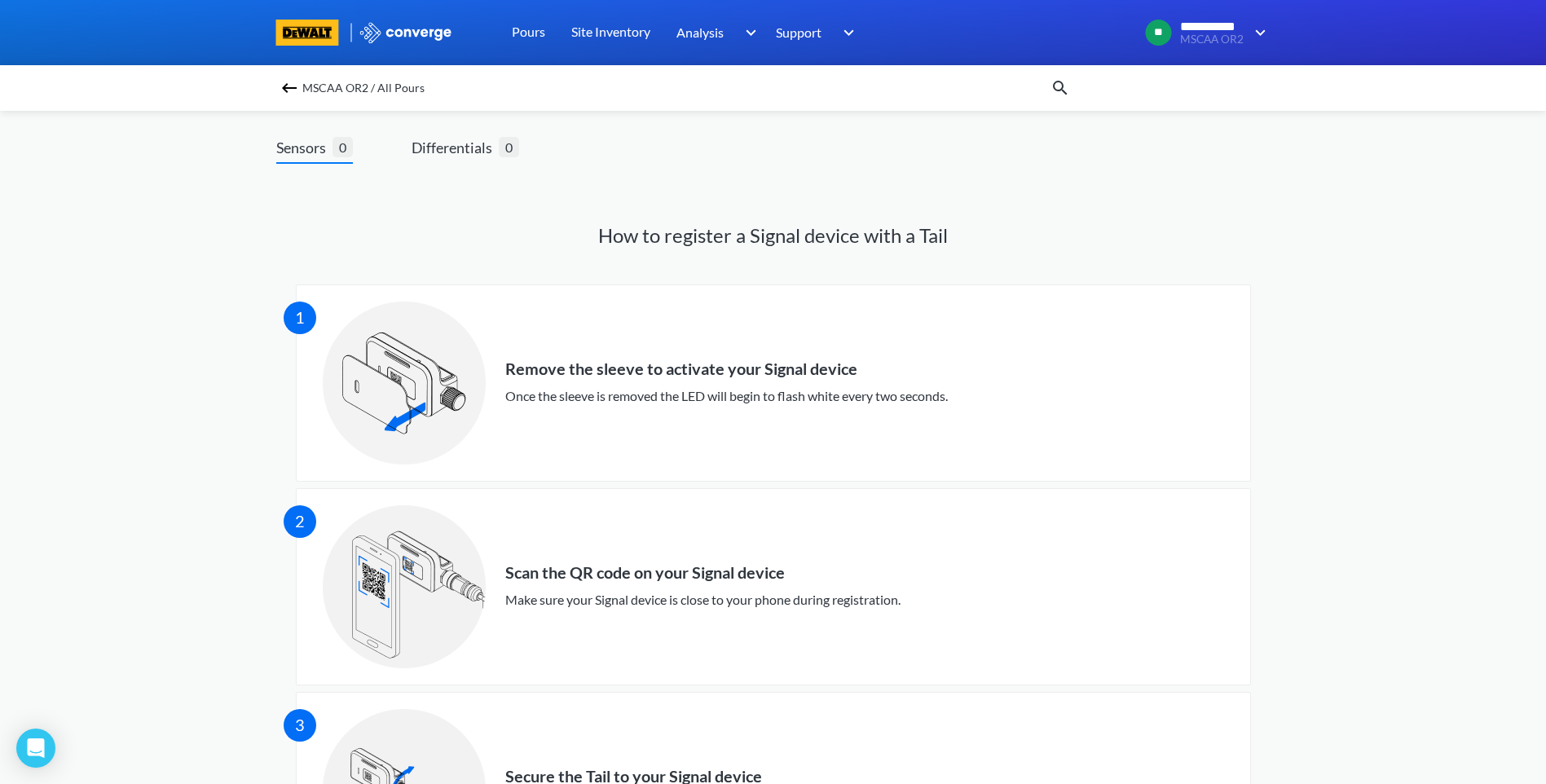
click at [295, 86] on img at bounding box center [290, 88] width 19 height 19
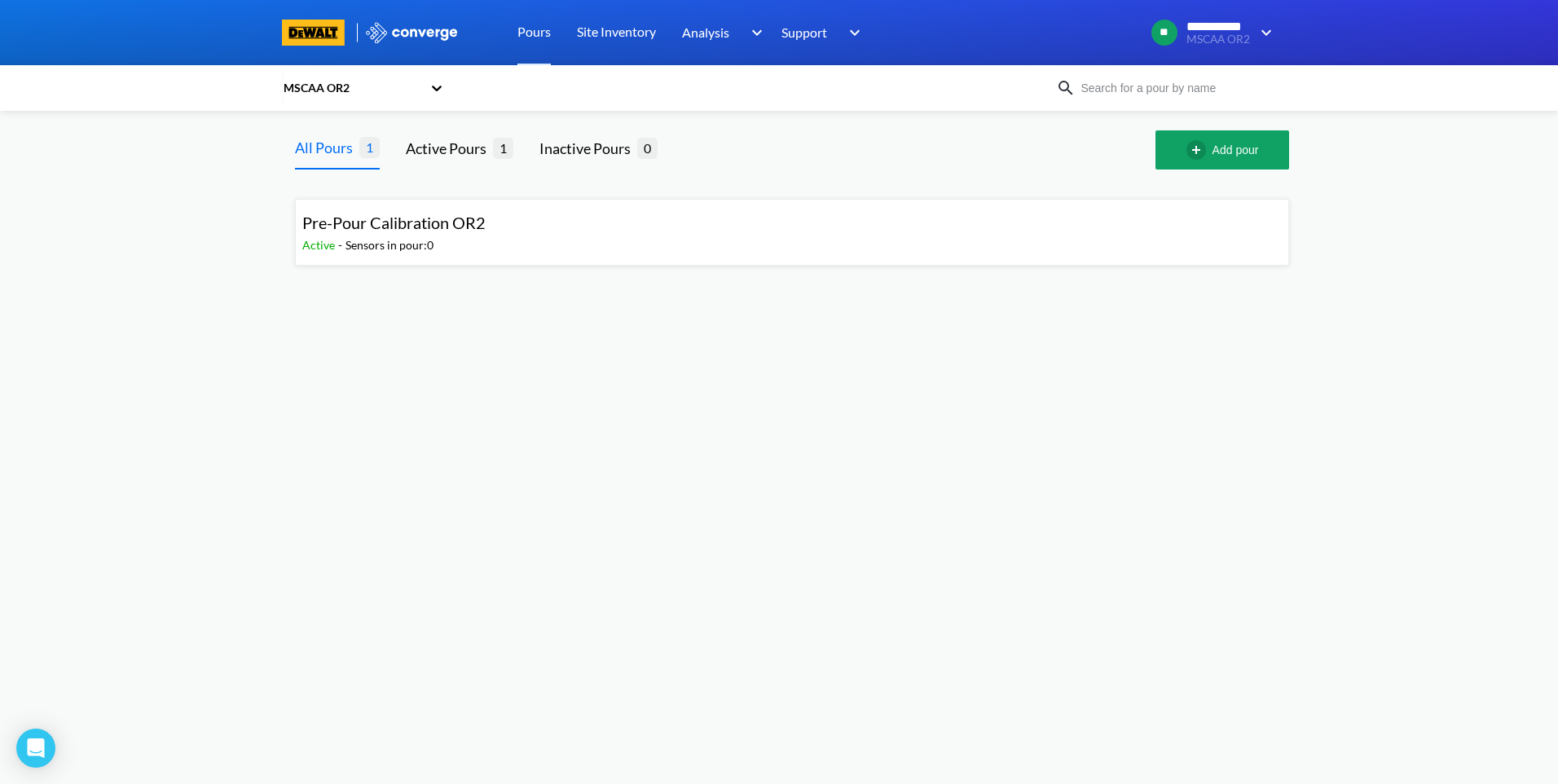
click at [450, 228] on span "Pre-Pour Calibration OR2" at bounding box center [394, 222] width 183 height 19
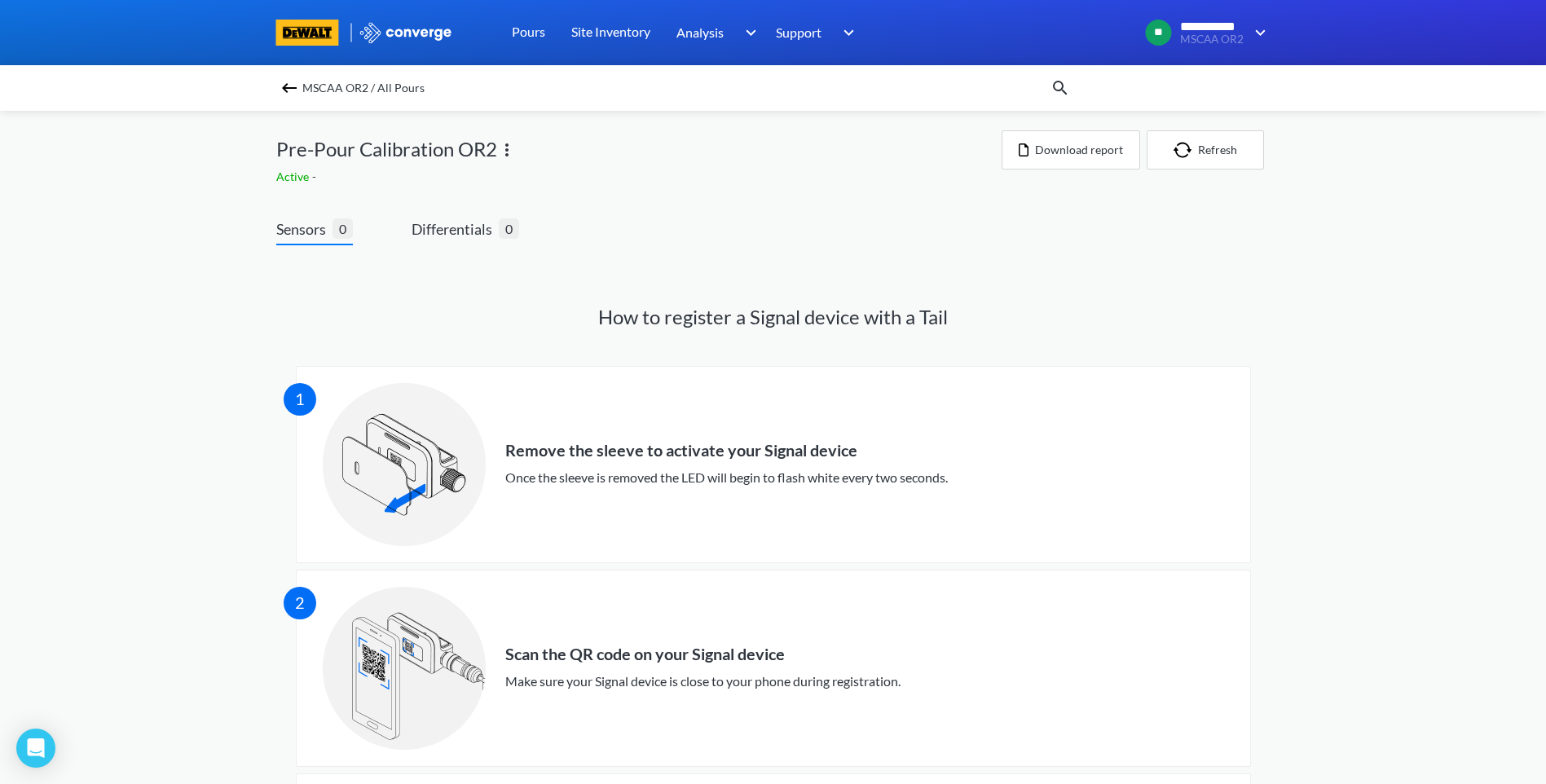
click at [293, 177] on span "Active" at bounding box center [294, 176] width 36 height 14
click at [627, 40] on link "Site Inventory" at bounding box center [611, 32] width 79 height 65
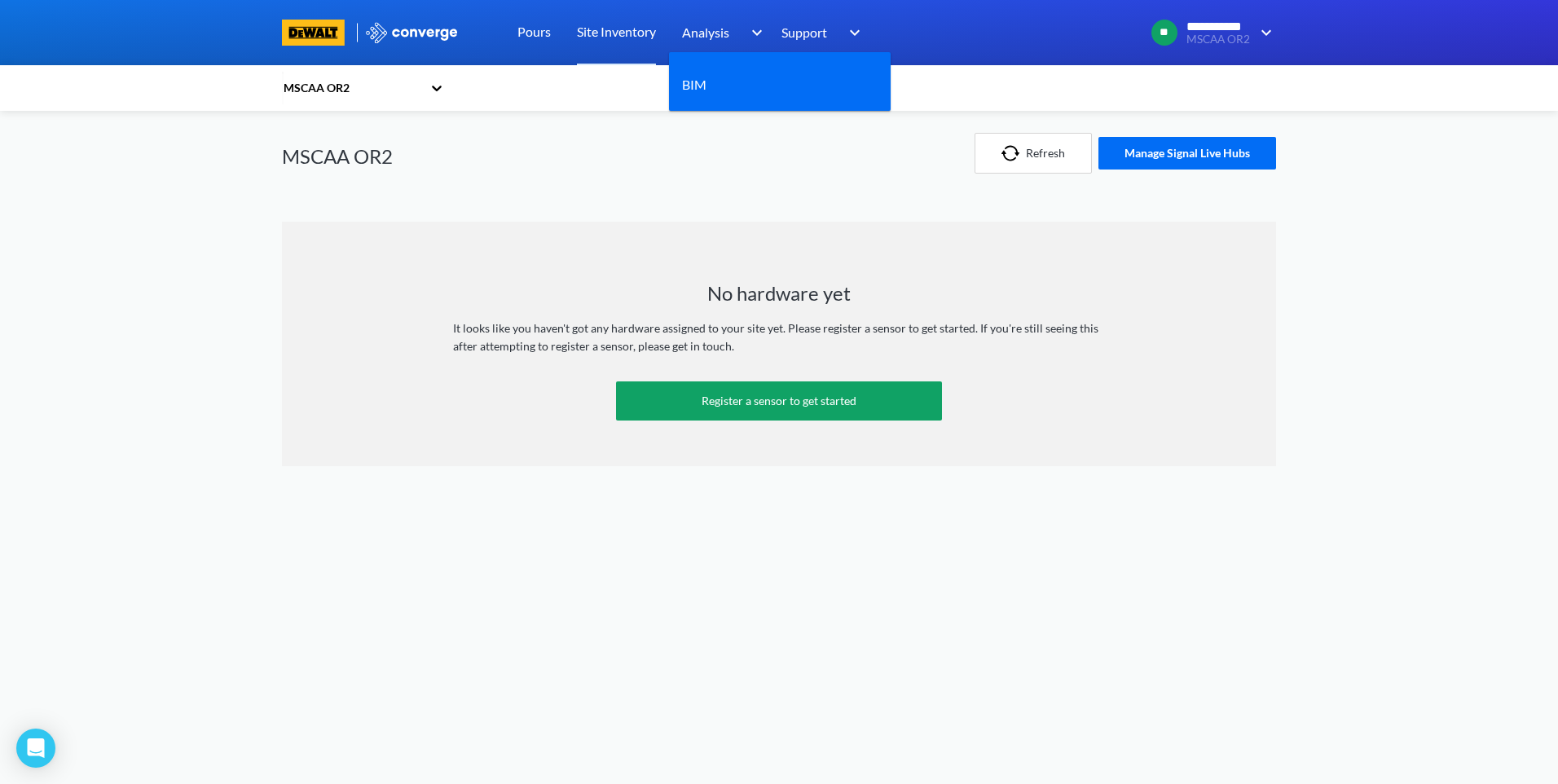
click at [711, 37] on span "Analysis" at bounding box center [706, 32] width 47 height 20
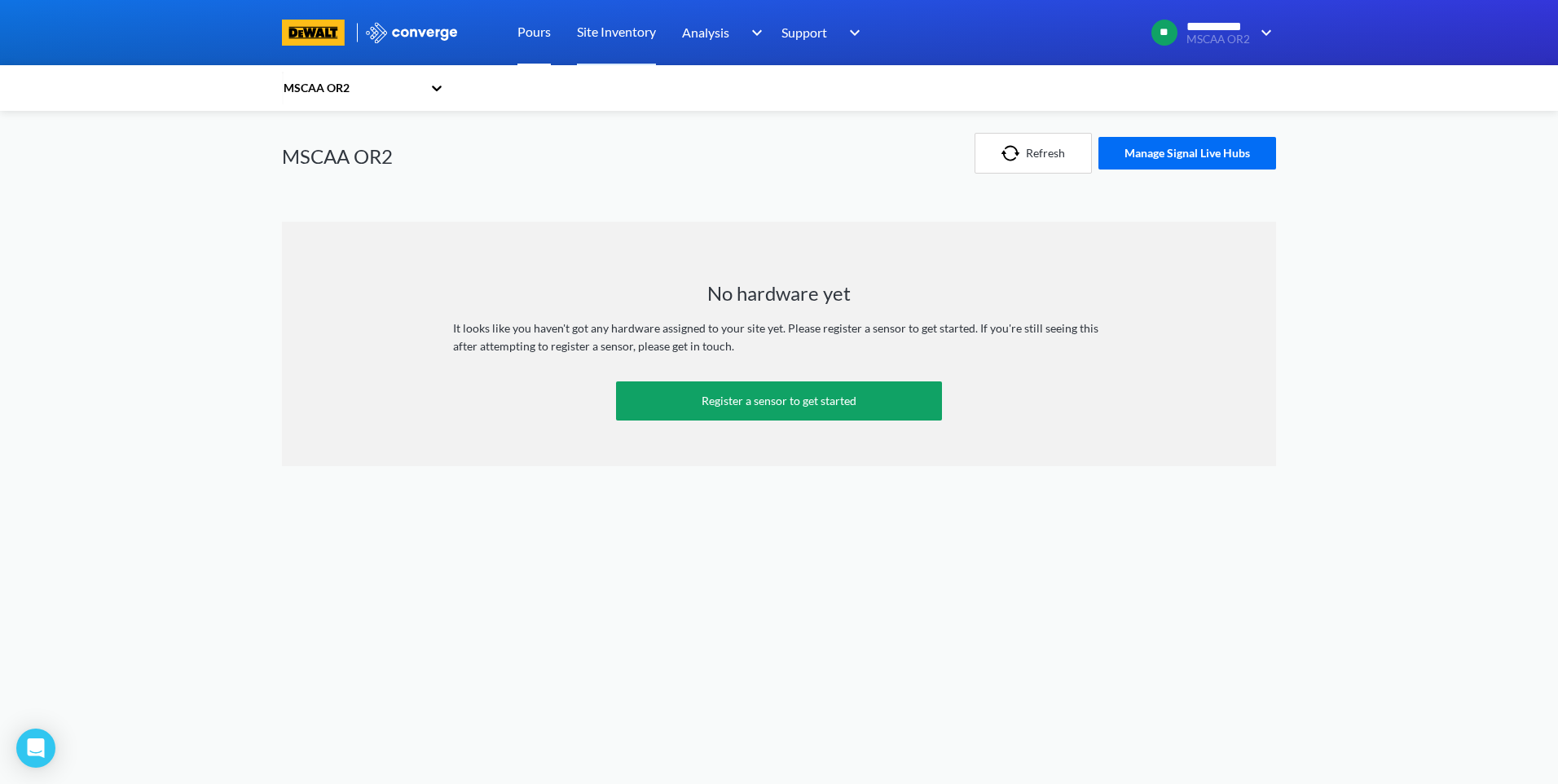
click at [539, 34] on link "Pours" at bounding box center [534, 32] width 33 height 65
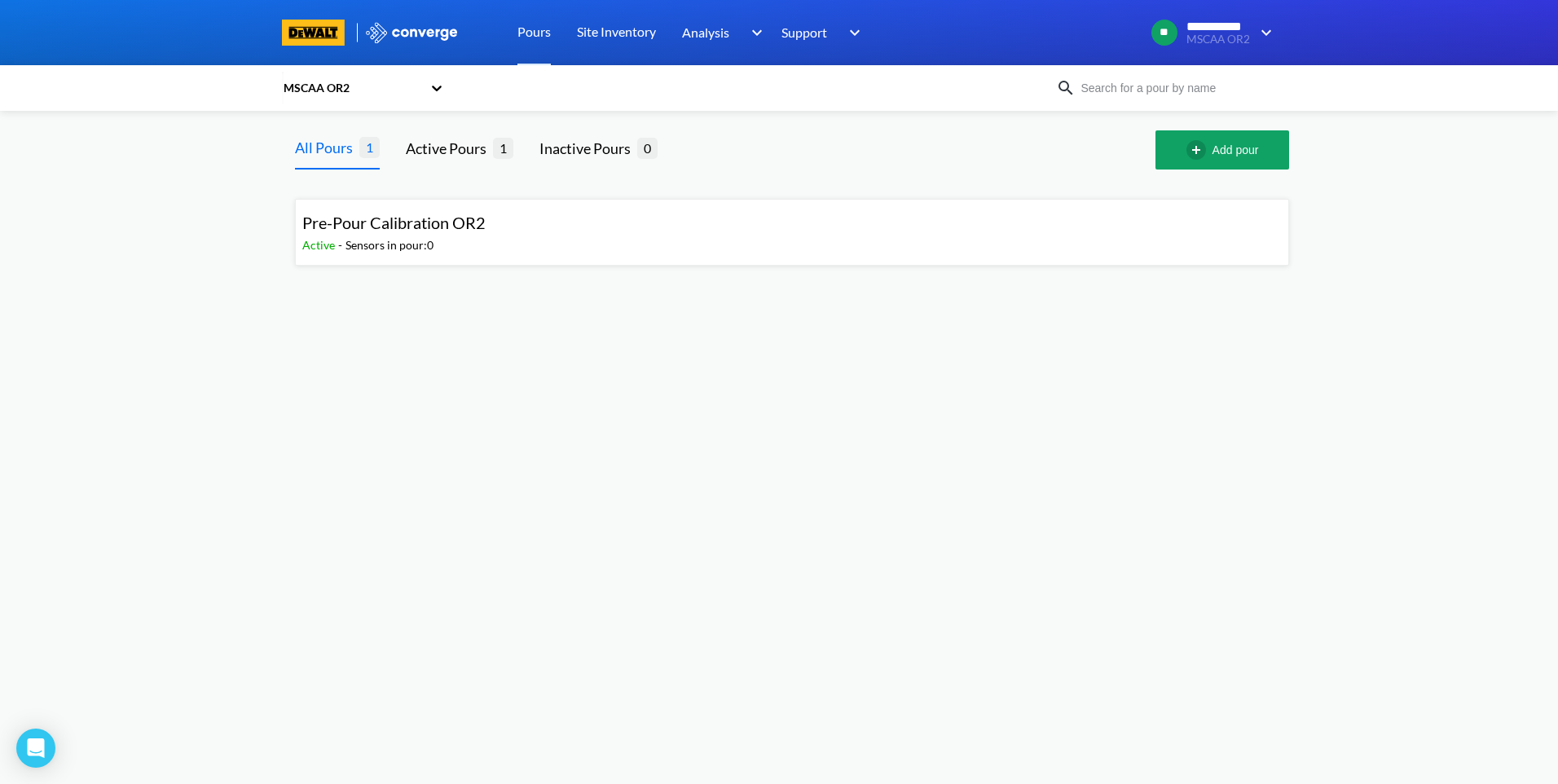
click at [818, 235] on div "Pre-Pour Calibration OR2 Active - Sensors in pour: 0" at bounding box center [792, 232] width 980 height 52
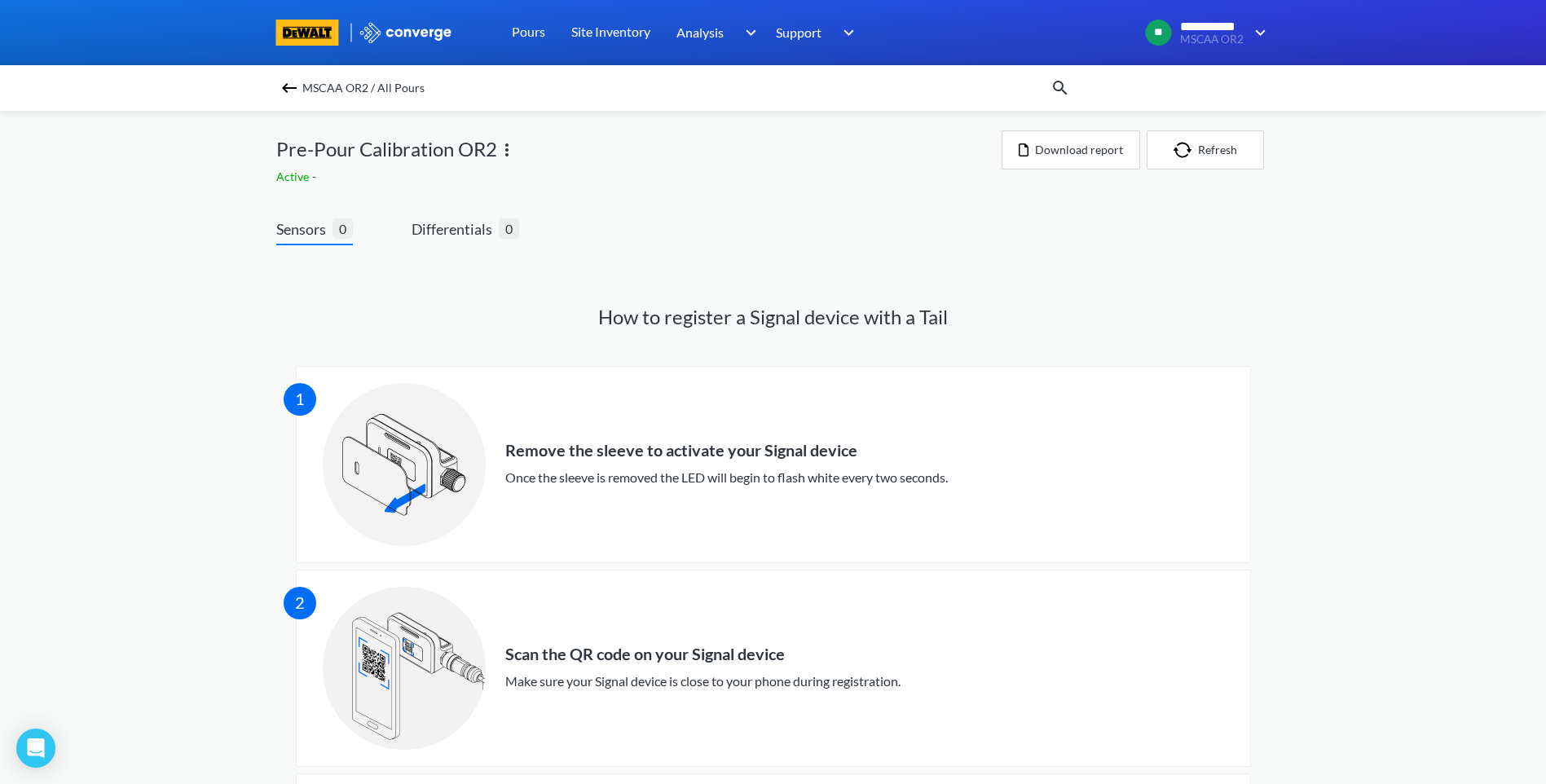
click at [325, 225] on span "Sensors" at bounding box center [304, 229] width 56 height 23
click at [432, 219] on span "Differentials" at bounding box center [454, 229] width 87 height 23
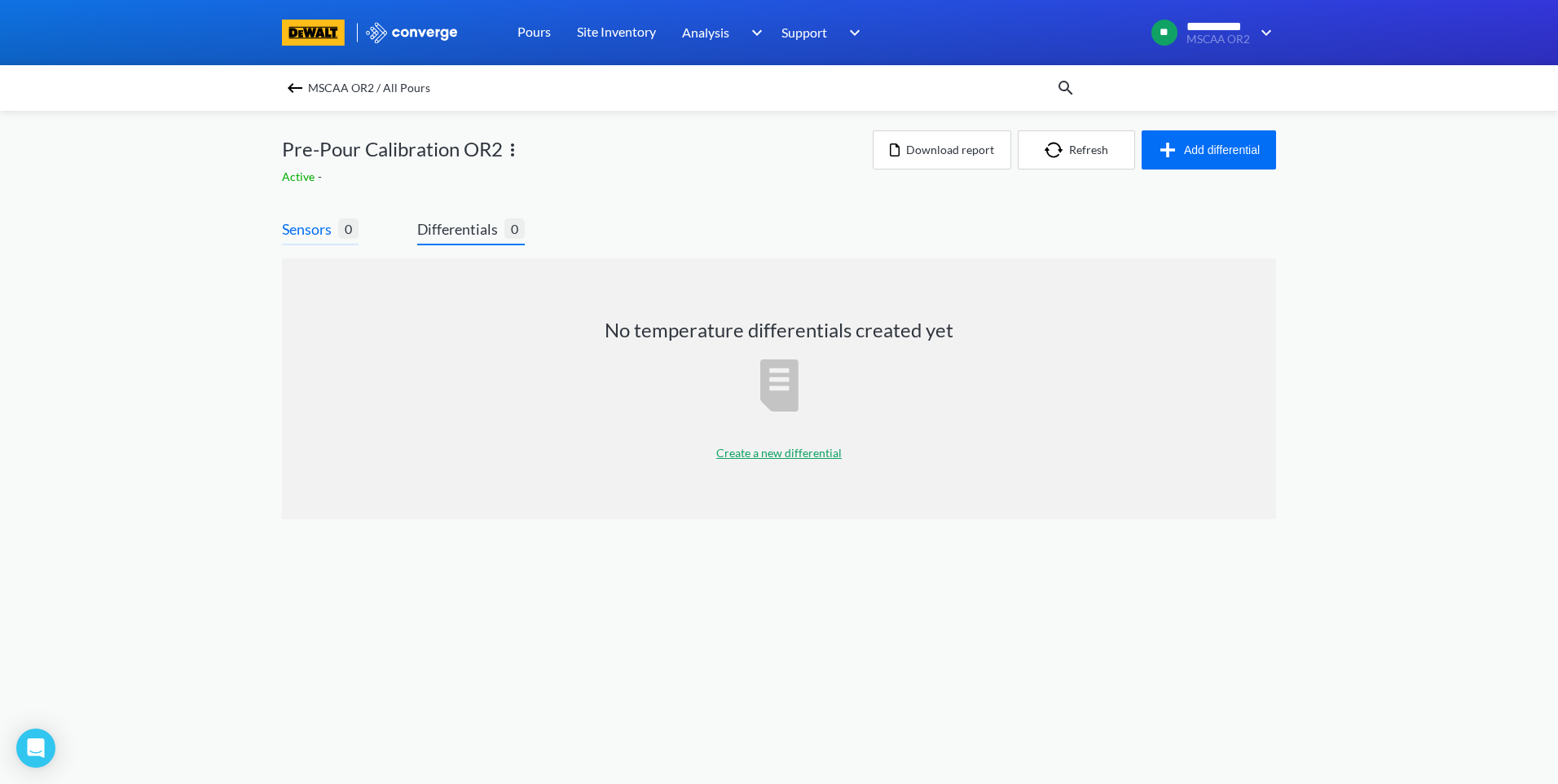
click at [317, 222] on span "Sensors" at bounding box center [310, 229] width 56 height 23
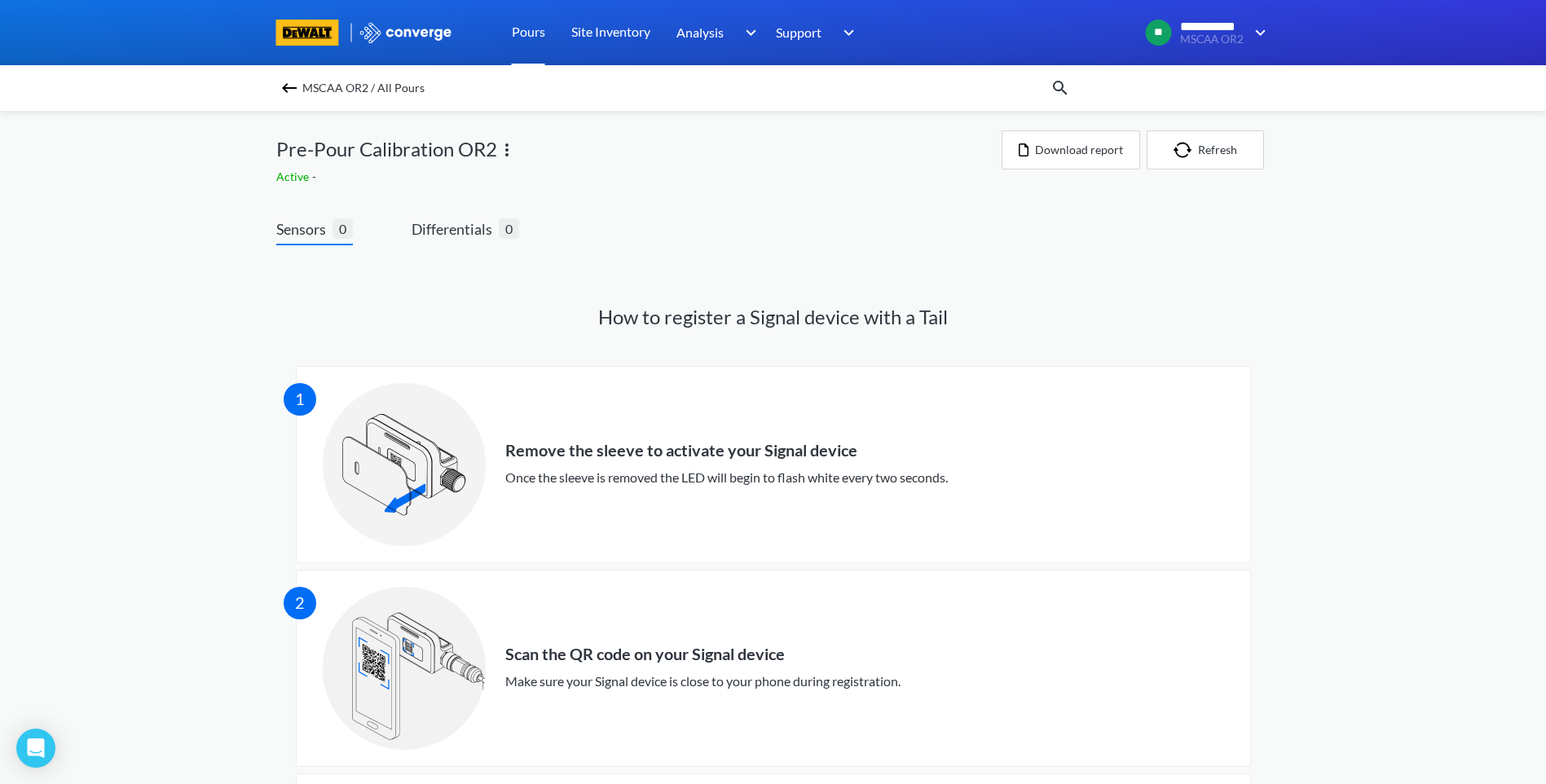
click at [517, 25] on link "Pours" at bounding box center [528, 32] width 33 height 65
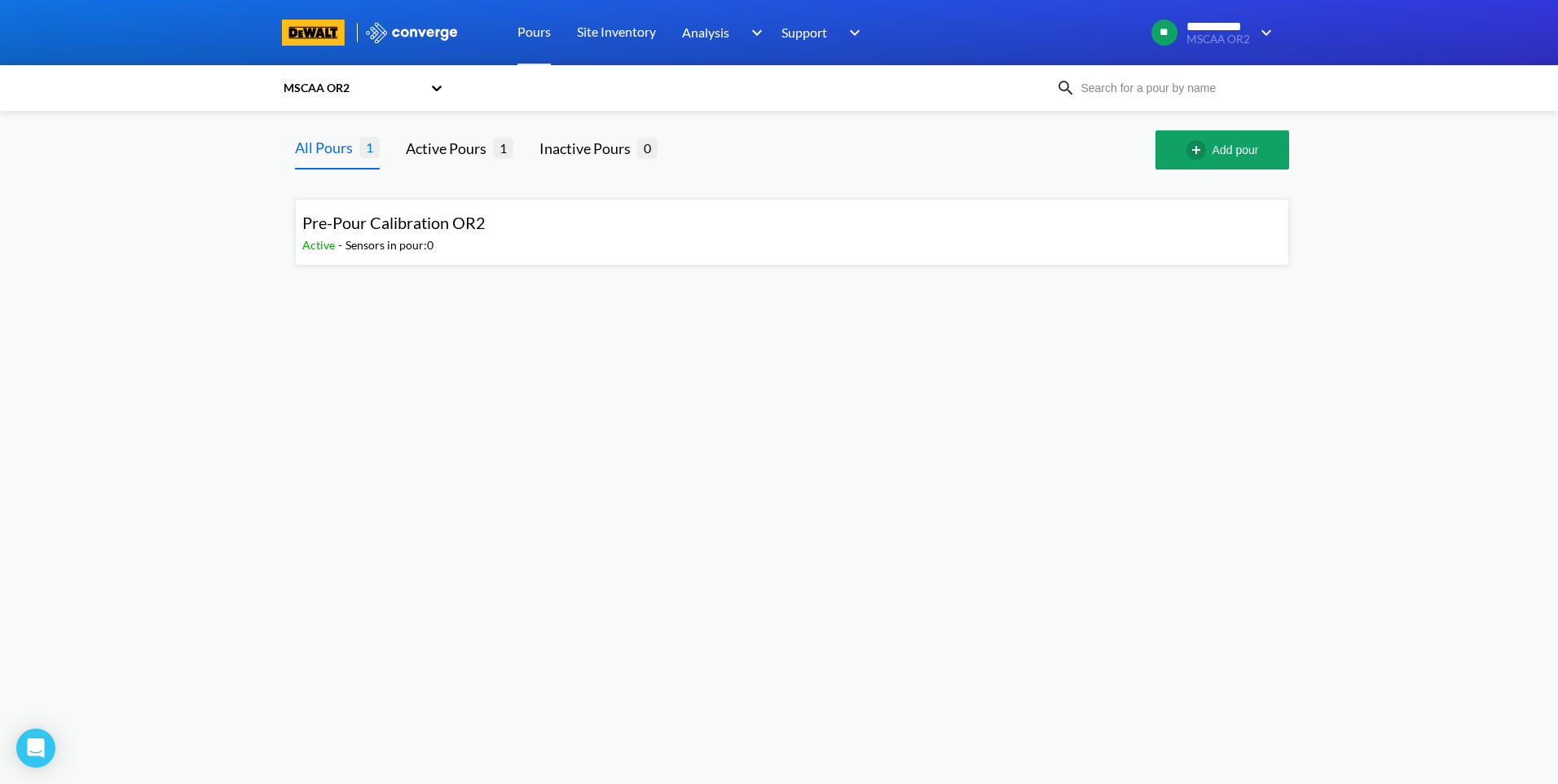
click at [385, 225] on span "Pre-Pour Calibration OR2" at bounding box center [394, 222] width 183 height 19
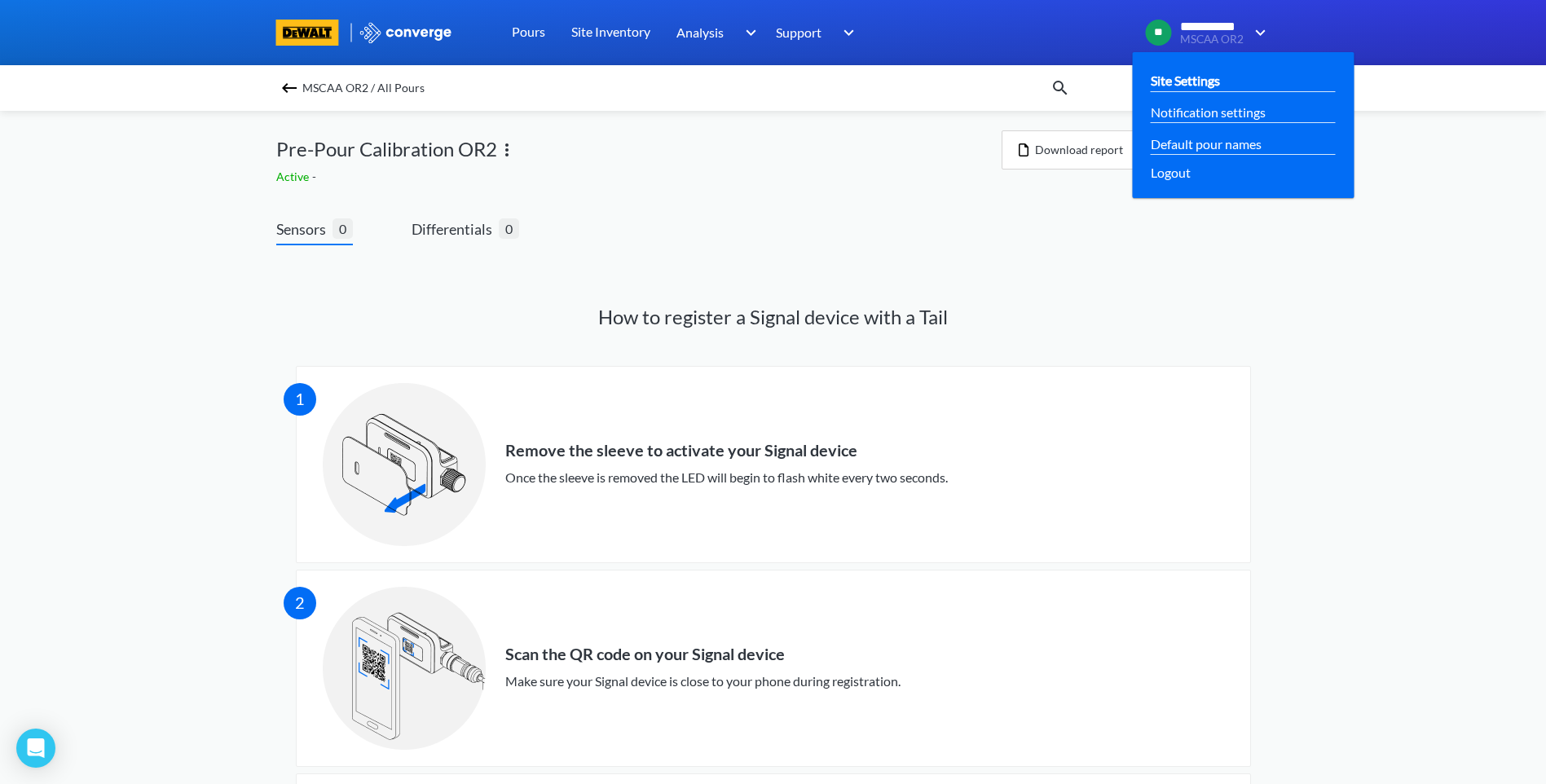
click at [1185, 78] on link "Site Settings" at bounding box center [1185, 80] width 69 height 20
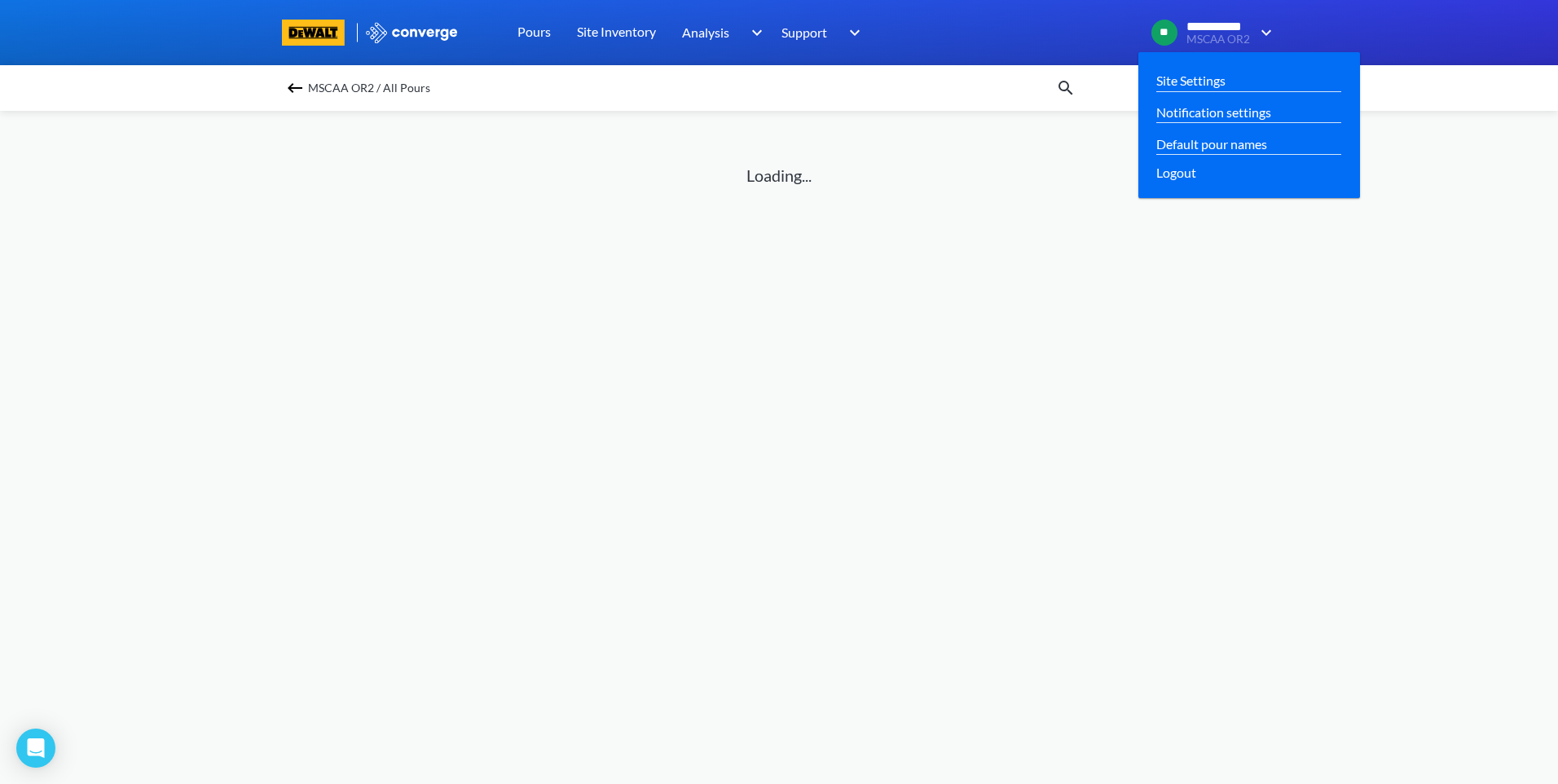
click at [1264, 31] on img at bounding box center [1263, 32] width 26 height 19
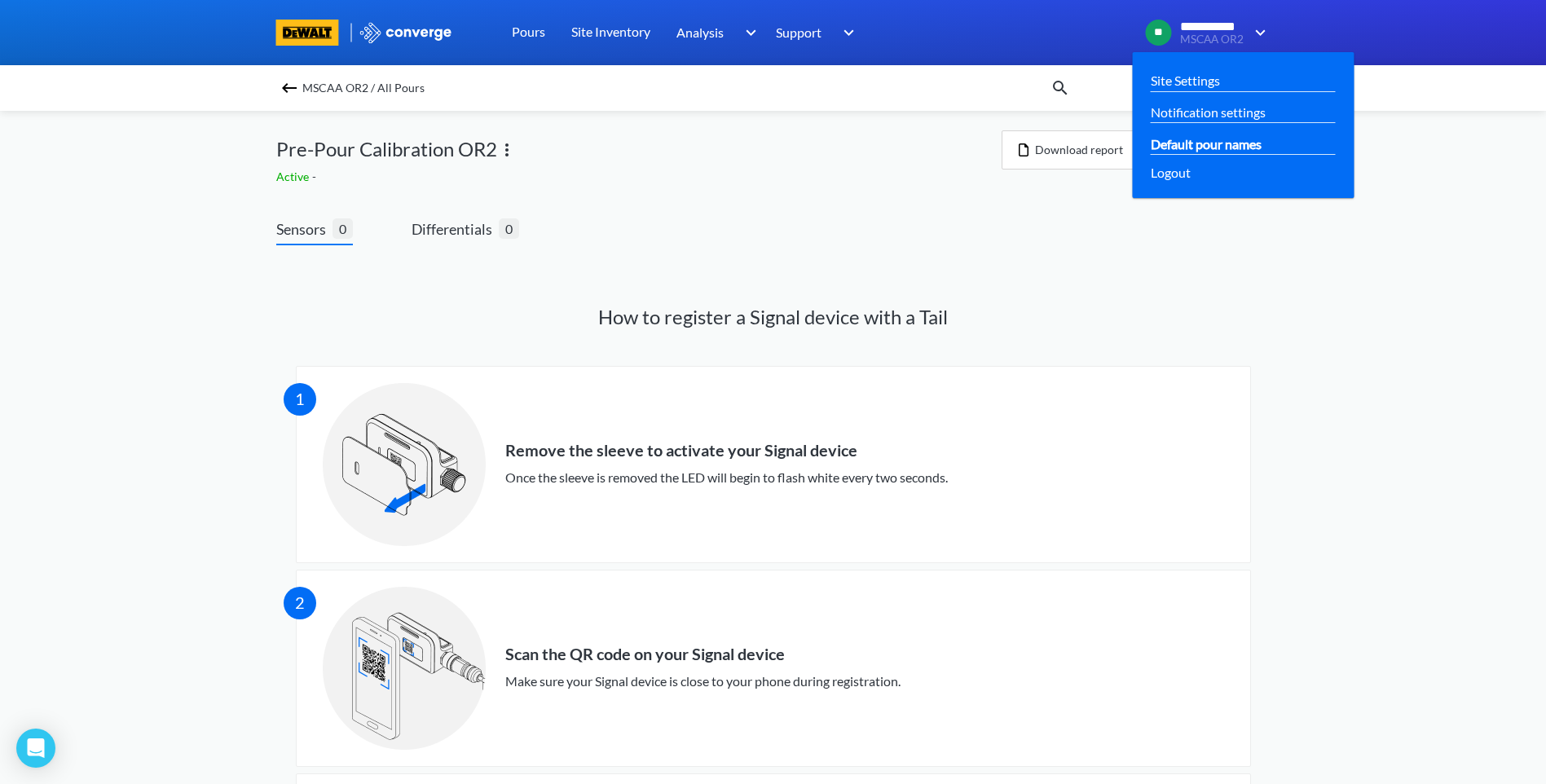
click at [1239, 145] on link "Default pour names" at bounding box center [1206, 143] width 111 height 20
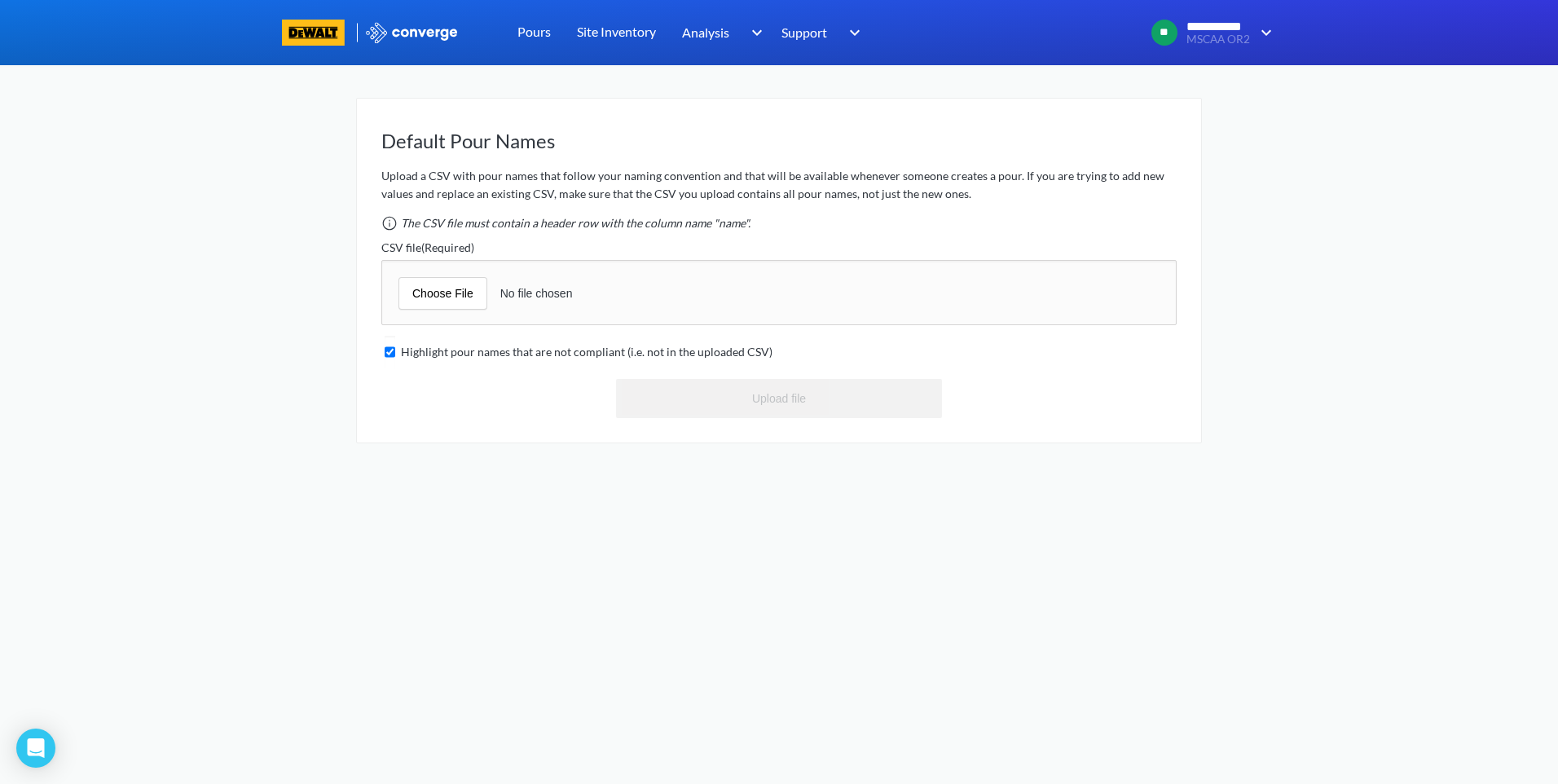
click at [447, 296] on input "file" at bounding box center [779, 292] width 796 height 65
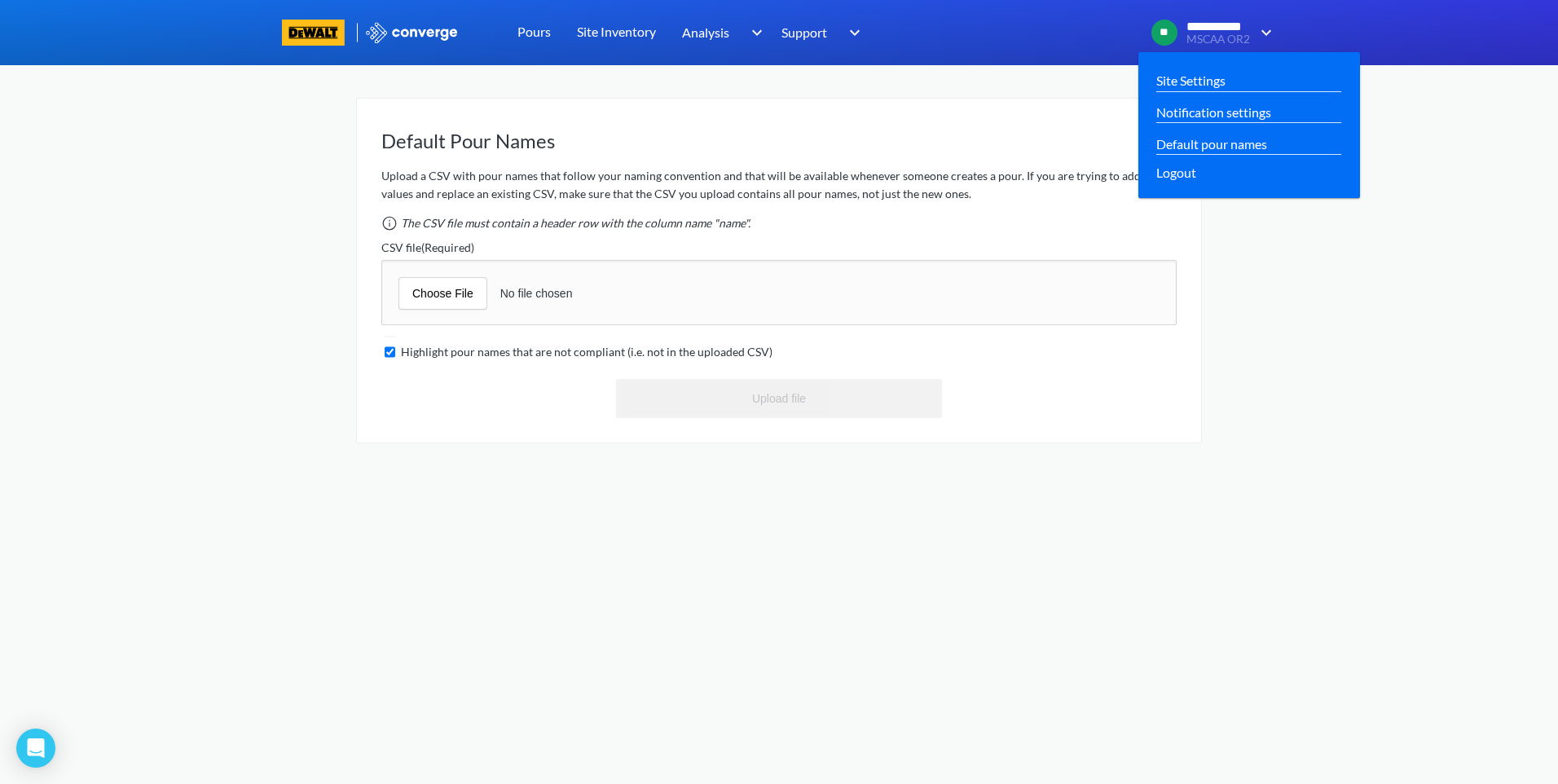
click at [1263, 32] on img at bounding box center [1263, 32] width 26 height 19
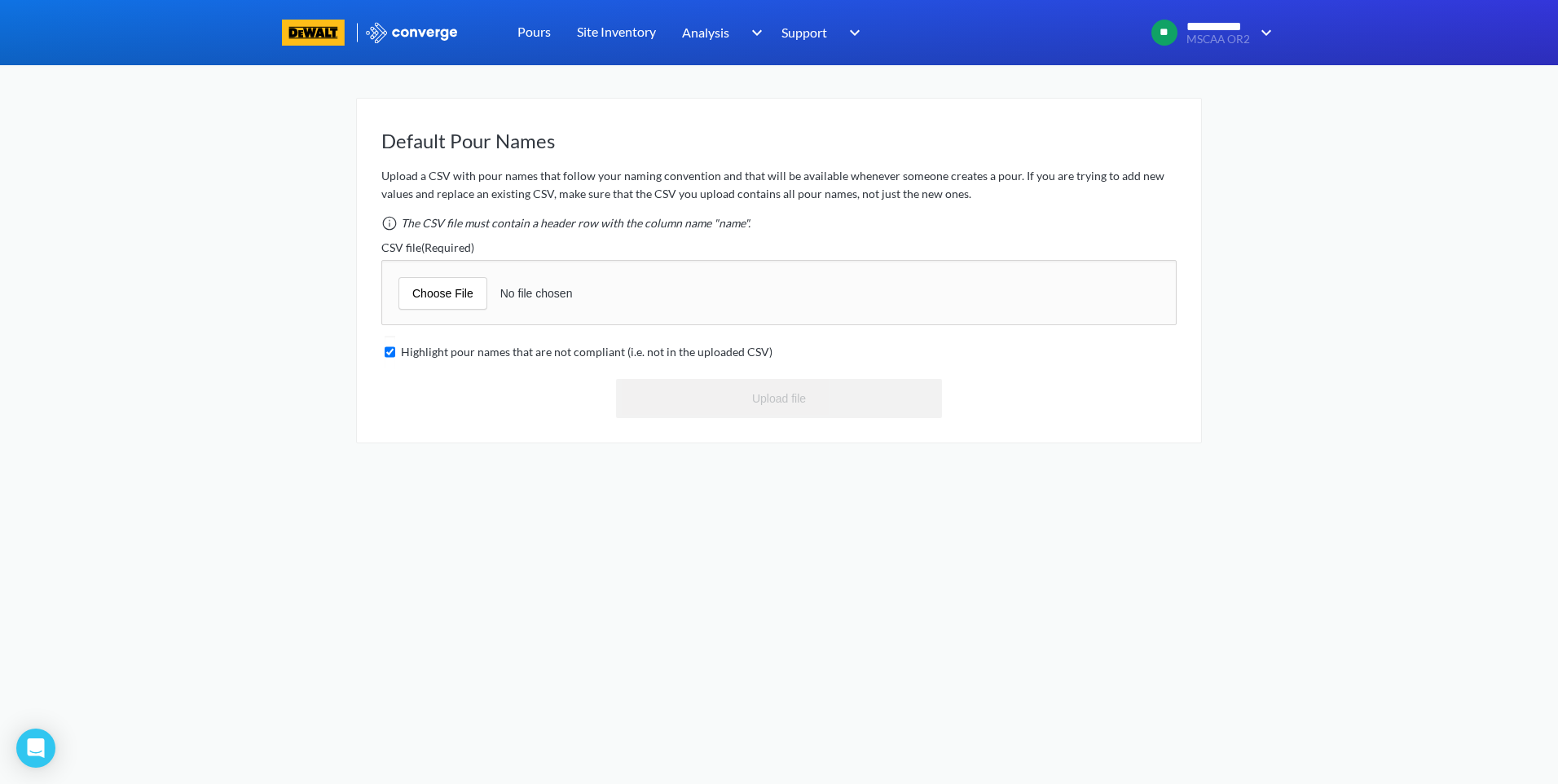
click at [418, 31] on img at bounding box center [411, 32] width 95 height 21
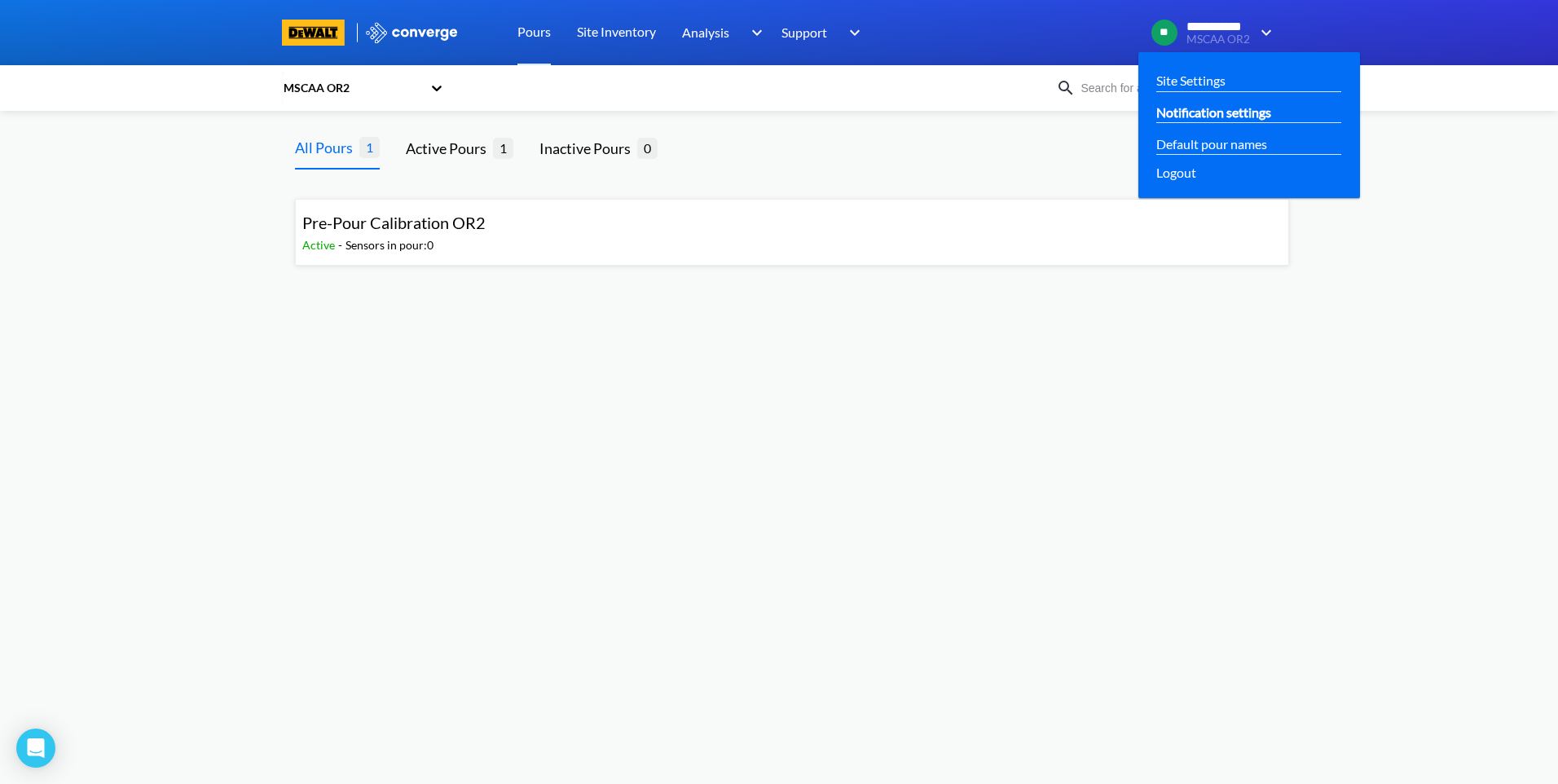
click at [1187, 109] on link "Notification settings" at bounding box center [1213, 111] width 115 height 20
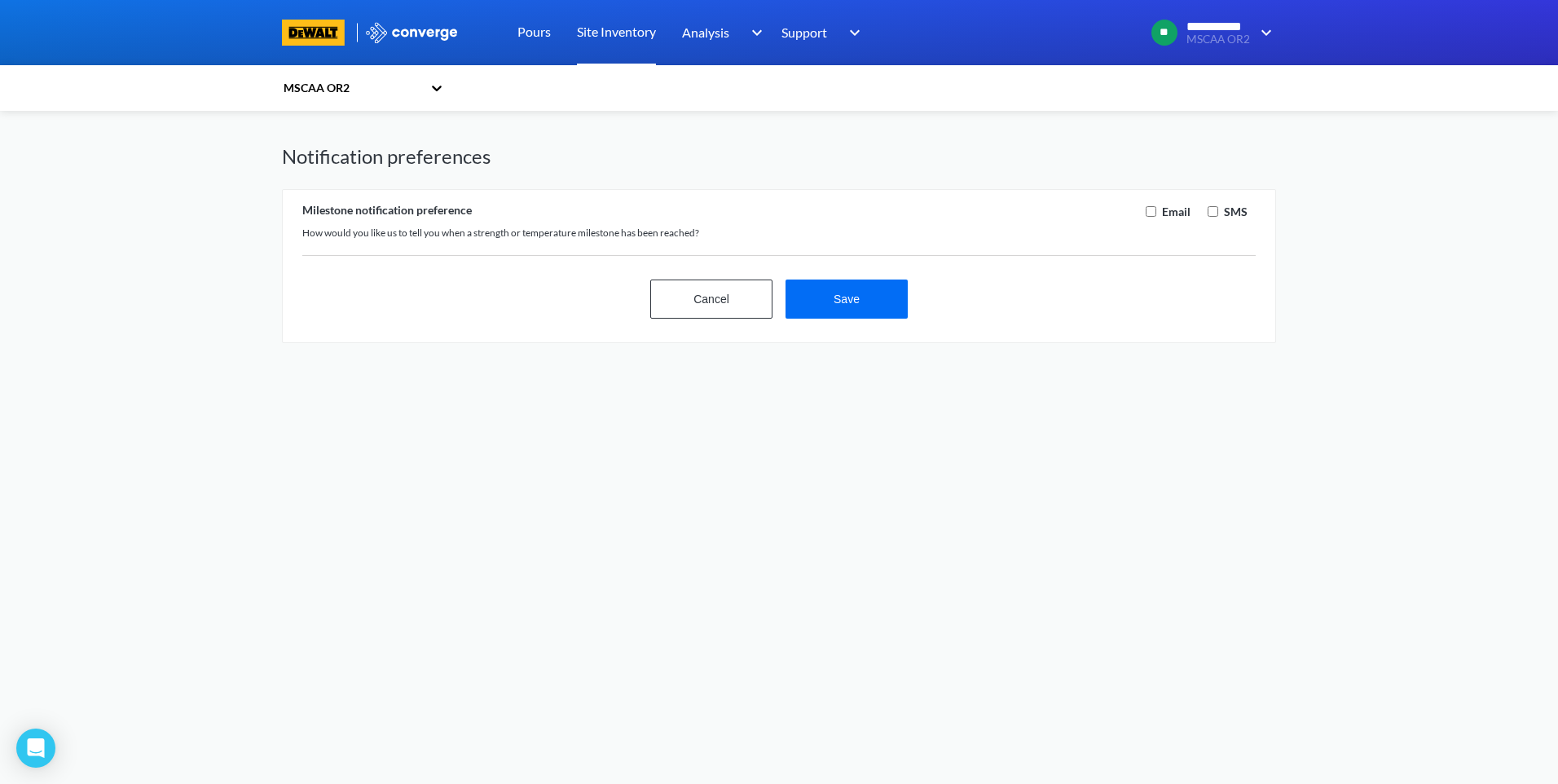
click at [627, 34] on link "Site Inventory" at bounding box center [617, 32] width 79 height 65
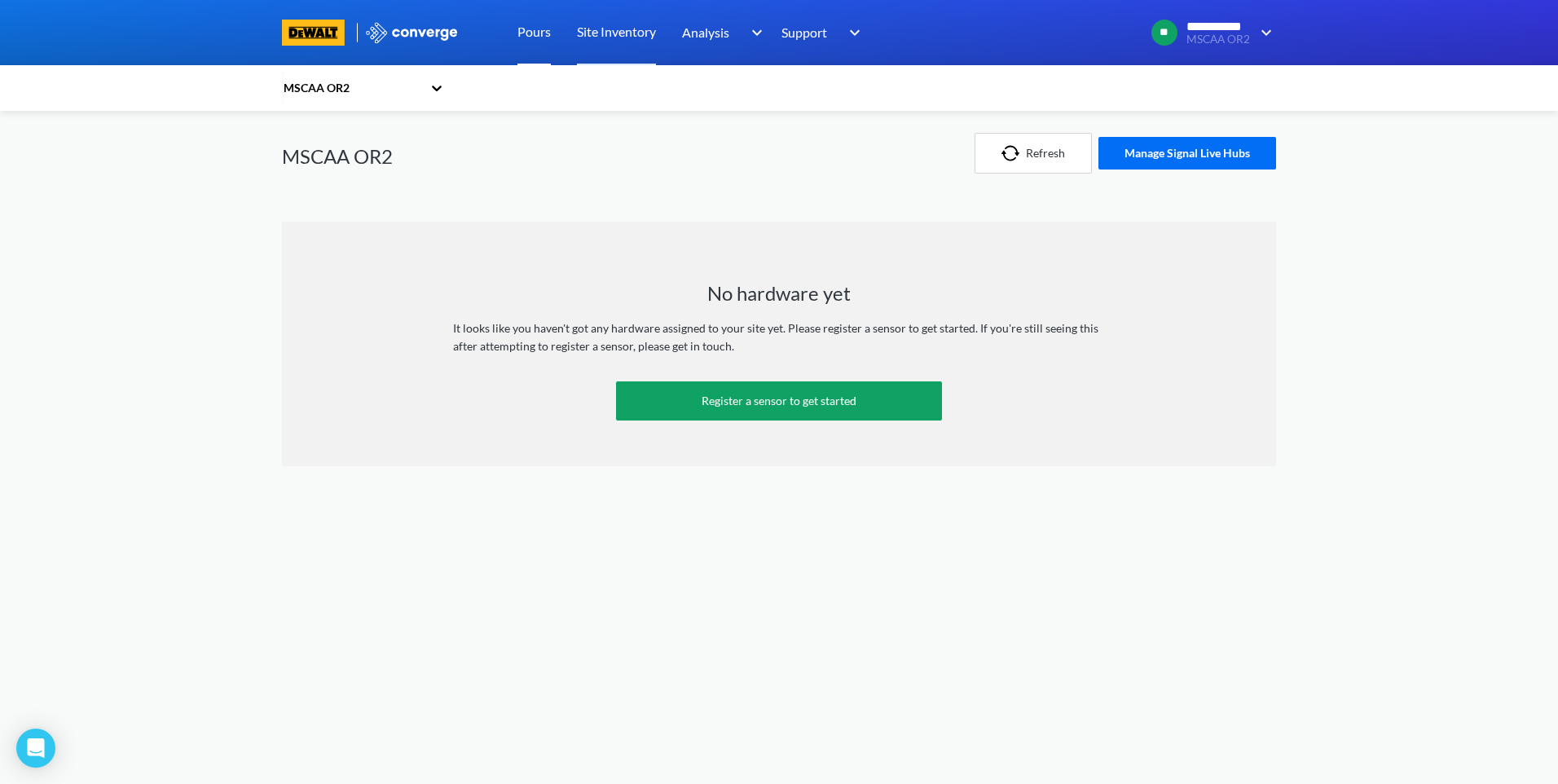
click at [538, 34] on link "Pours" at bounding box center [534, 32] width 33 height 65
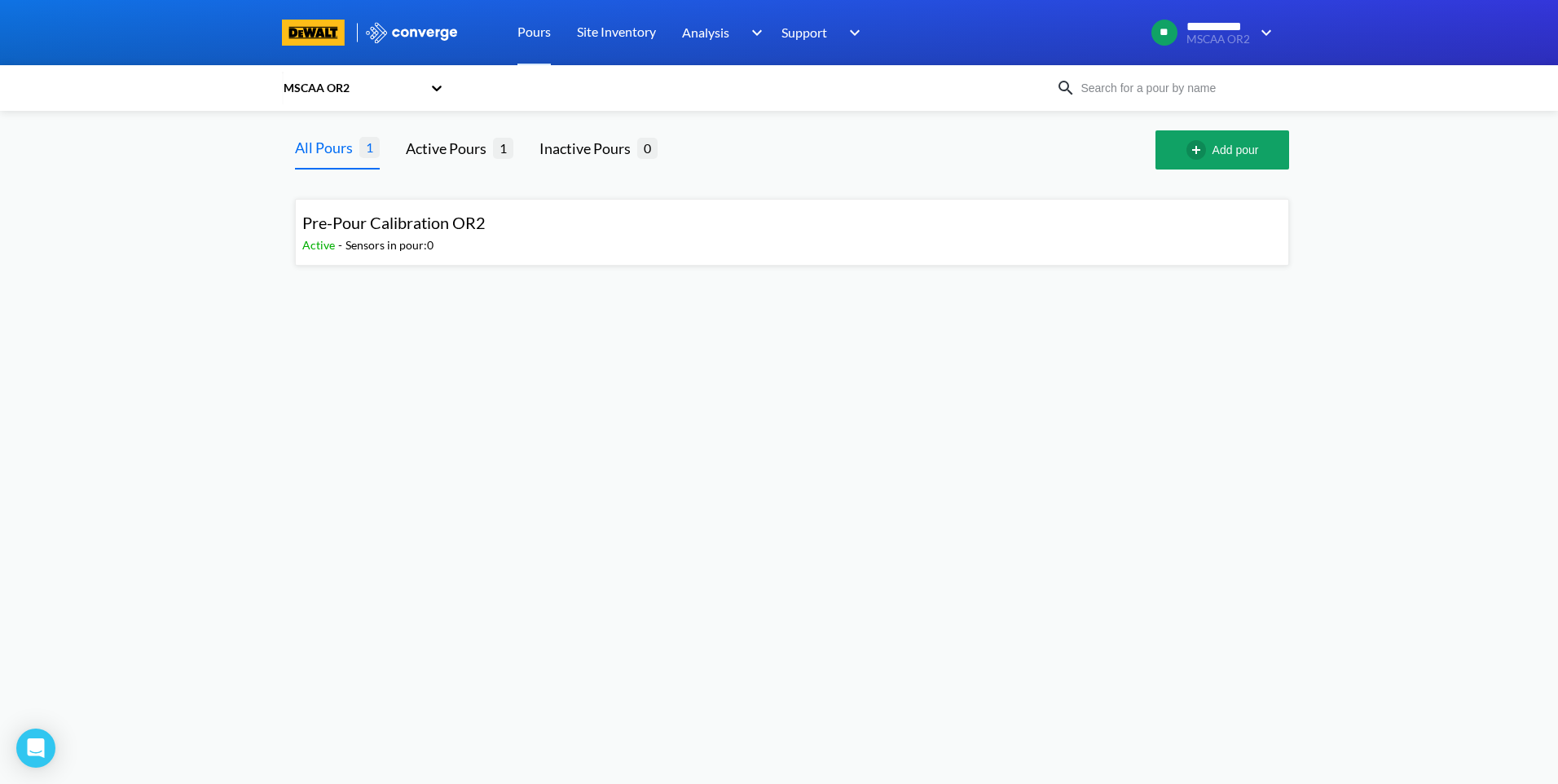
click at [327, 29] on img at bounding box center [313, 32] width 63 height 26
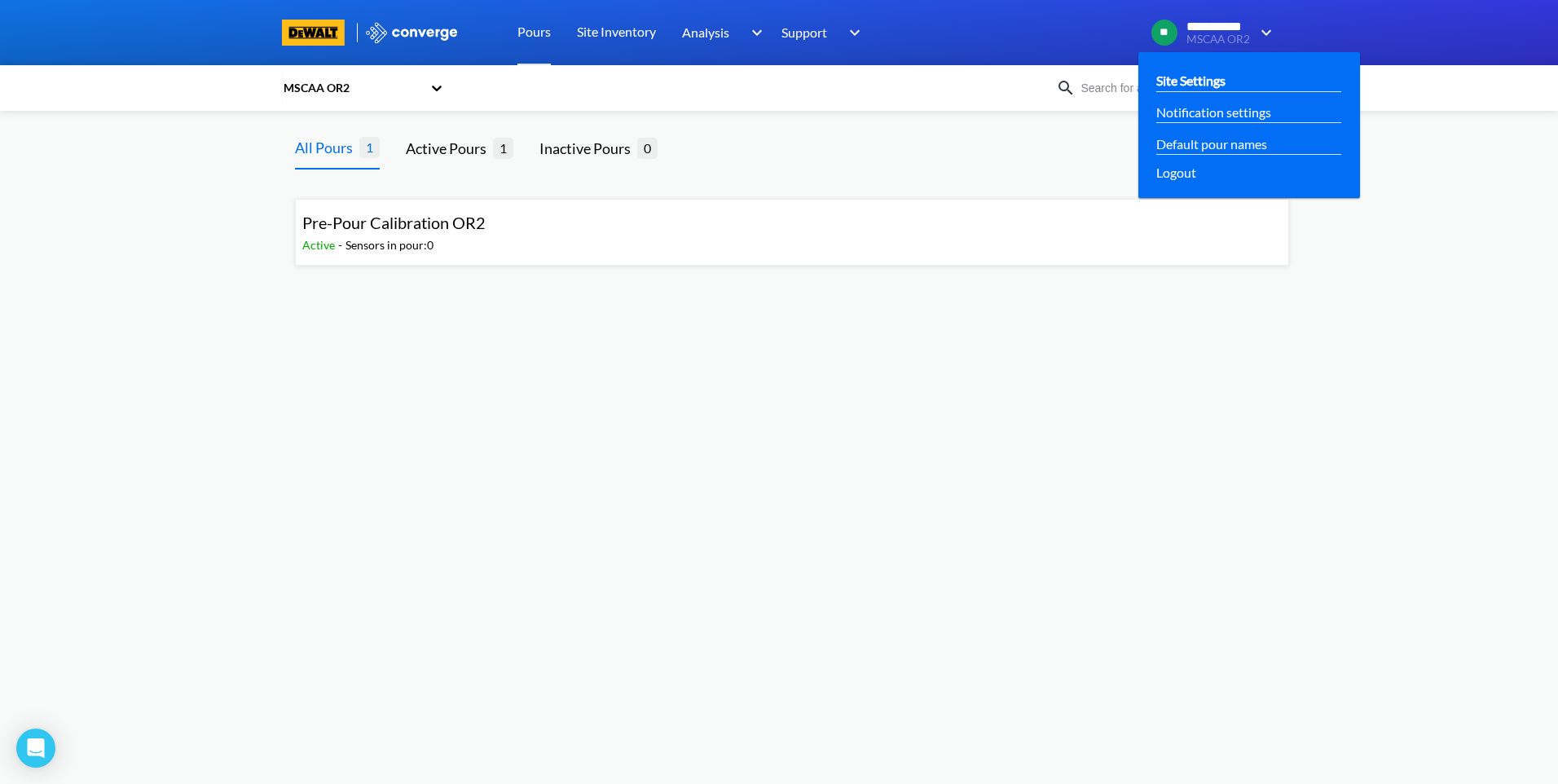
click at [1191, 72] on link "Site Settings" at bounding box center [1190, 80] width 69 height 20
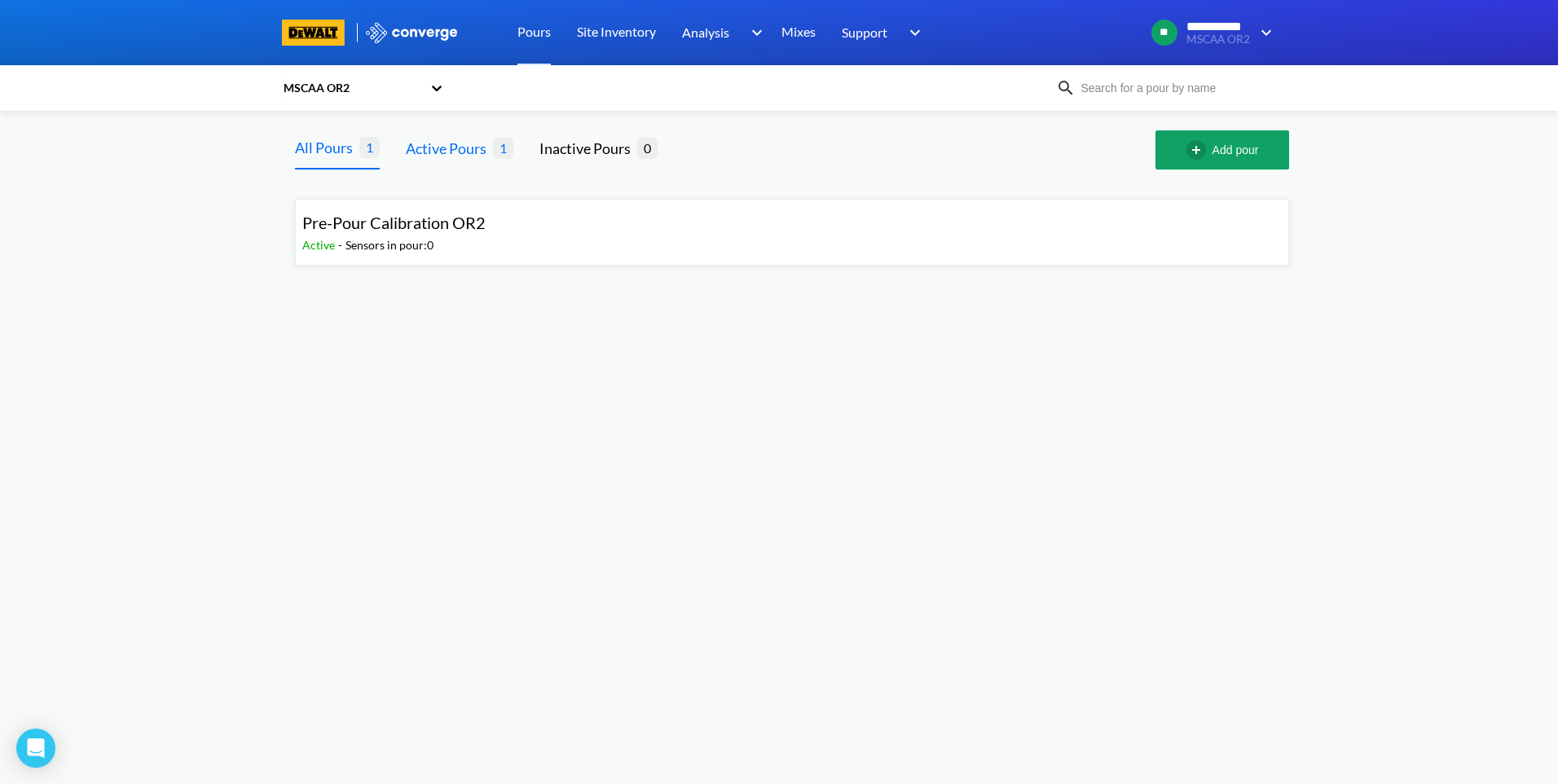
click at [463, 161] on div "Active Pours 1" at bounding box center [460, 150] width 108 height 39
click at [431, 222] on span "Pre-Pour Calibration OR2" at bounding box center [394, 222] width 183 height 19
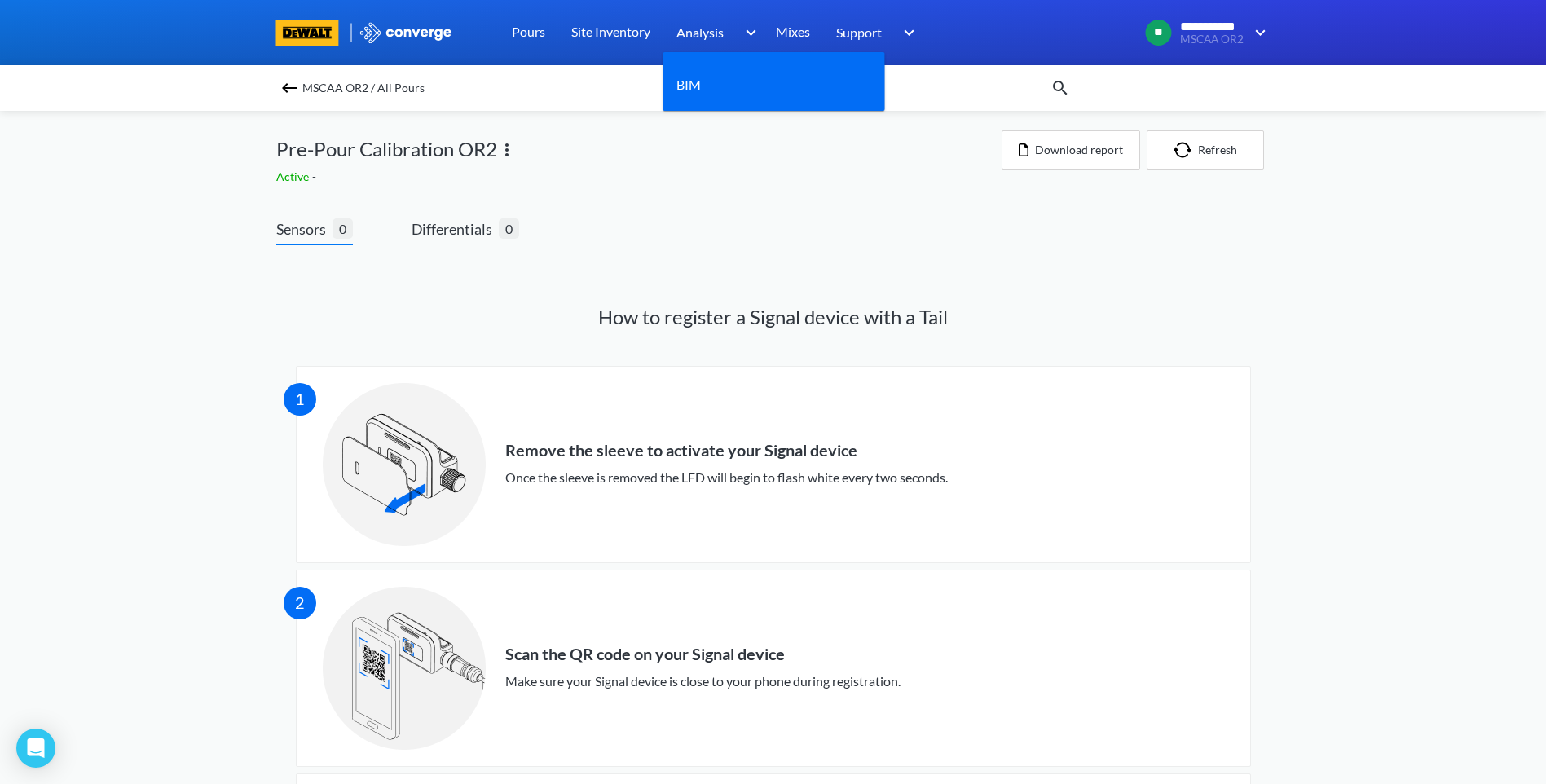
click at [705, 25] on span "Analysis" at bounding box center [700, 32] width 47 height 20
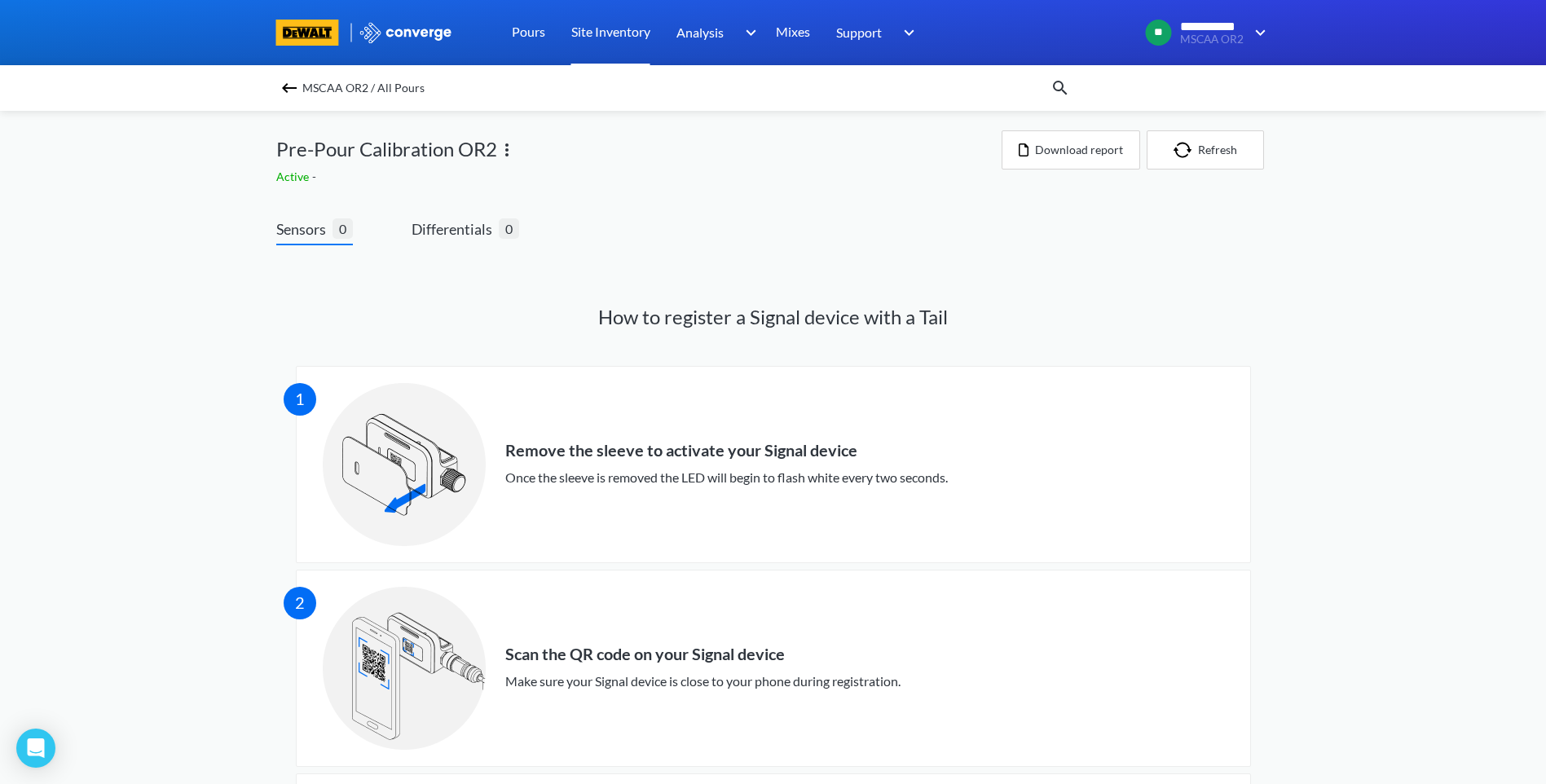
click at [607, 41] on link "Site Inventory" at bounding box center [611, 32] width 79 height 65
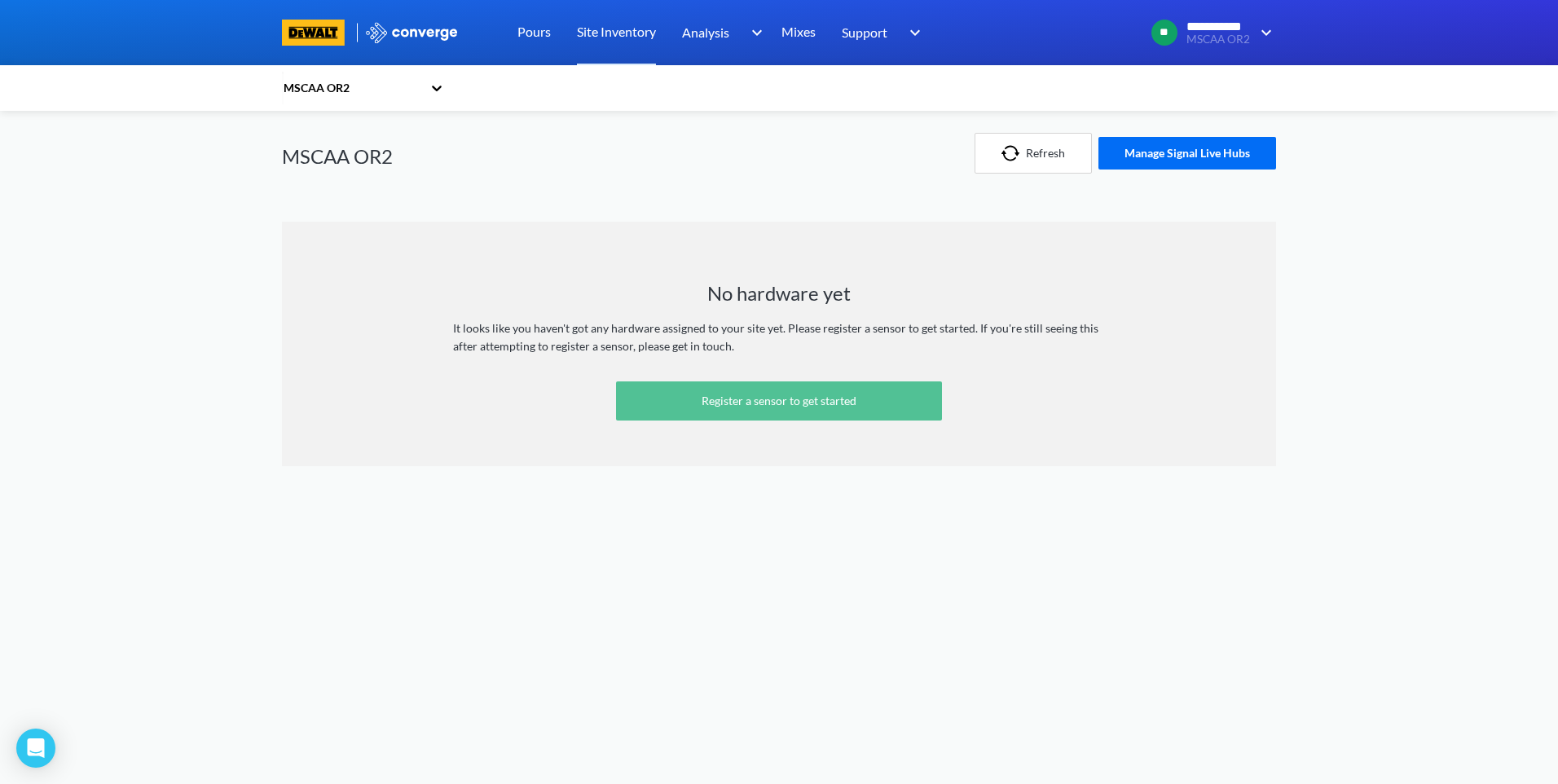
click at [711, 394] on link "Register a sensor to get started" at bounding box center [779, 401] width 326 height 39
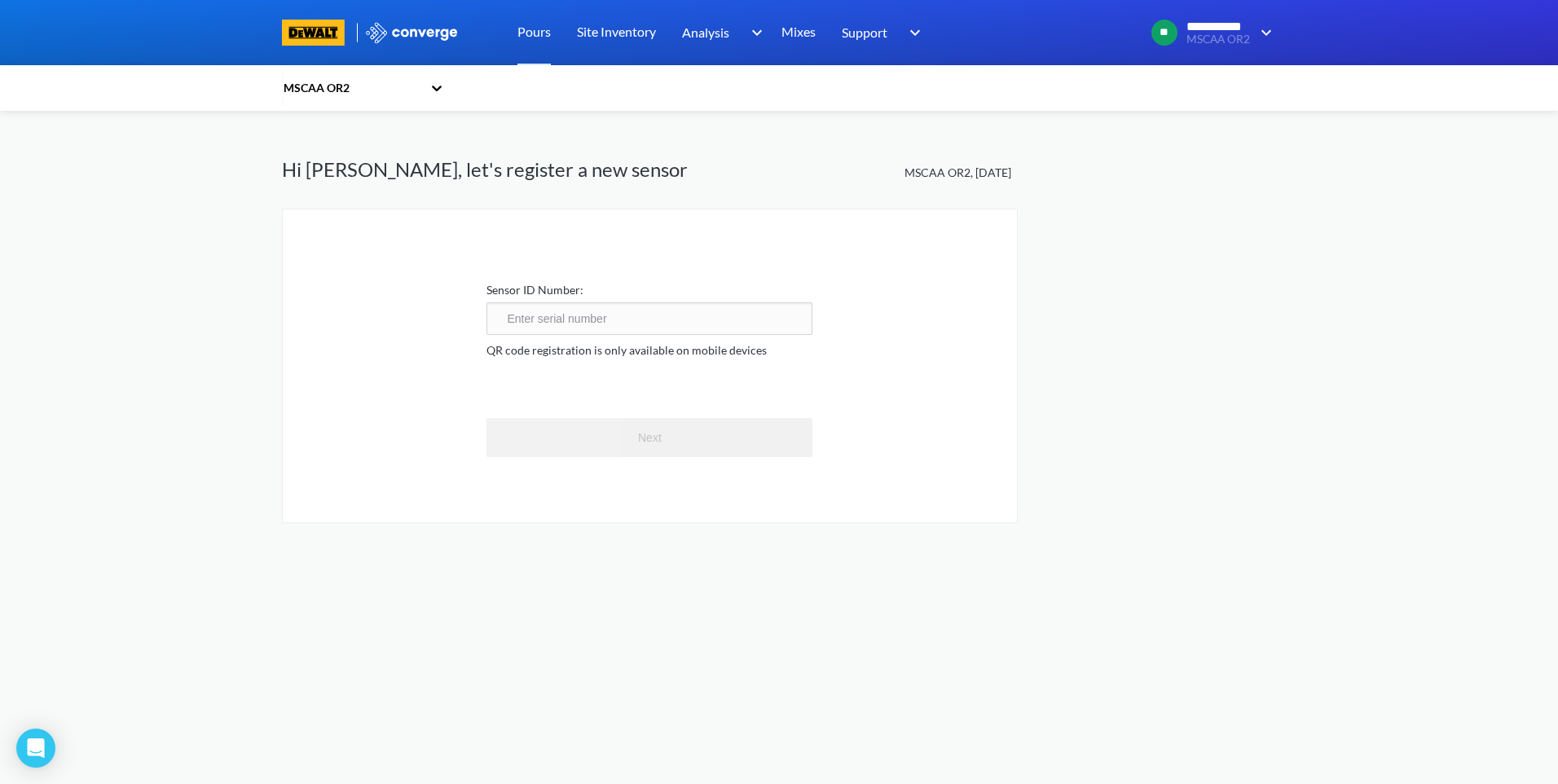
click at [672, 321] on input "text" at bounding box center [650, 318] width 326 height 32
